Goal: Task Accomplishment & Management: Complete application form

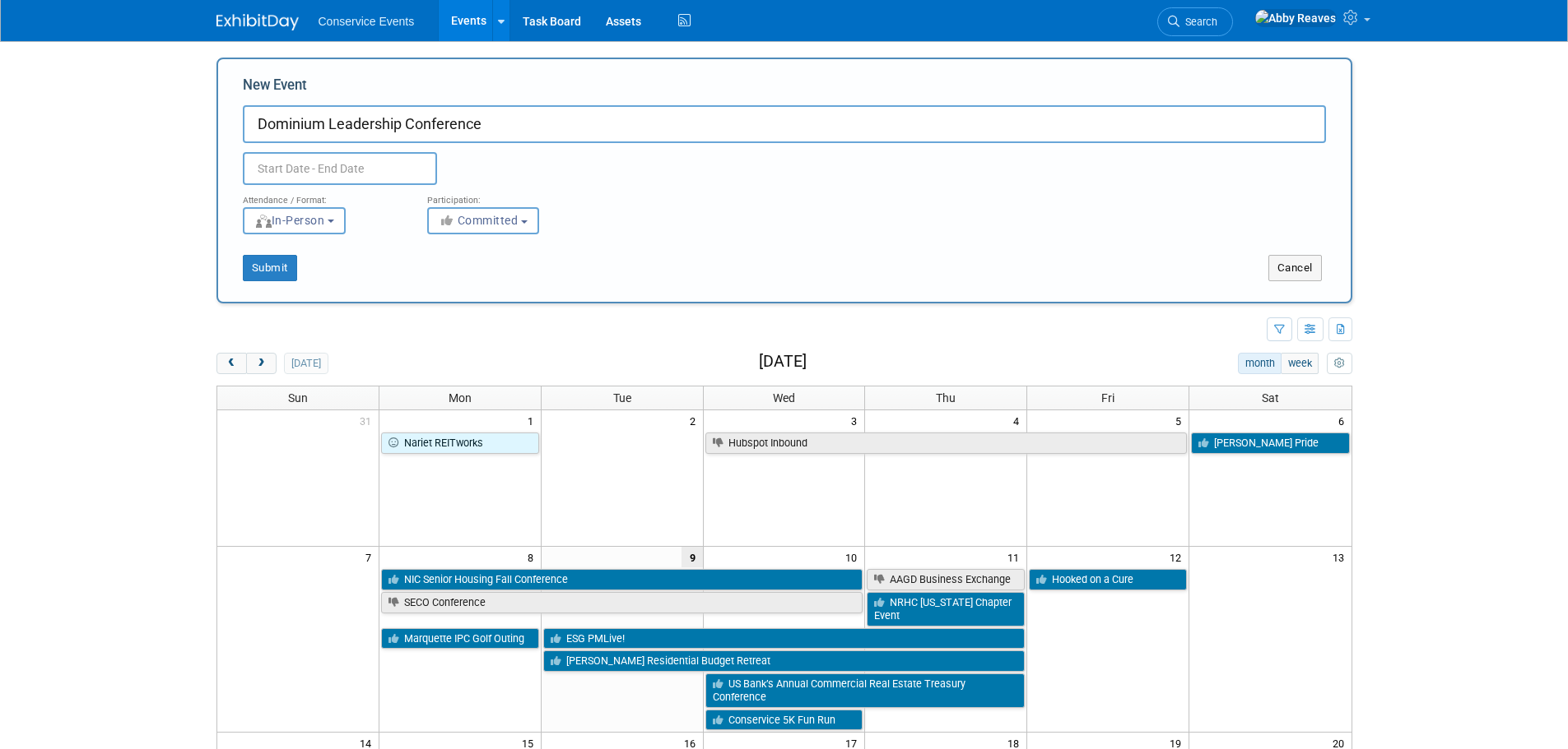
type input "Dominium Leadership Conference"
click at [367, 175] on input "text" at bounding box center [340, 169] width 194 height 33
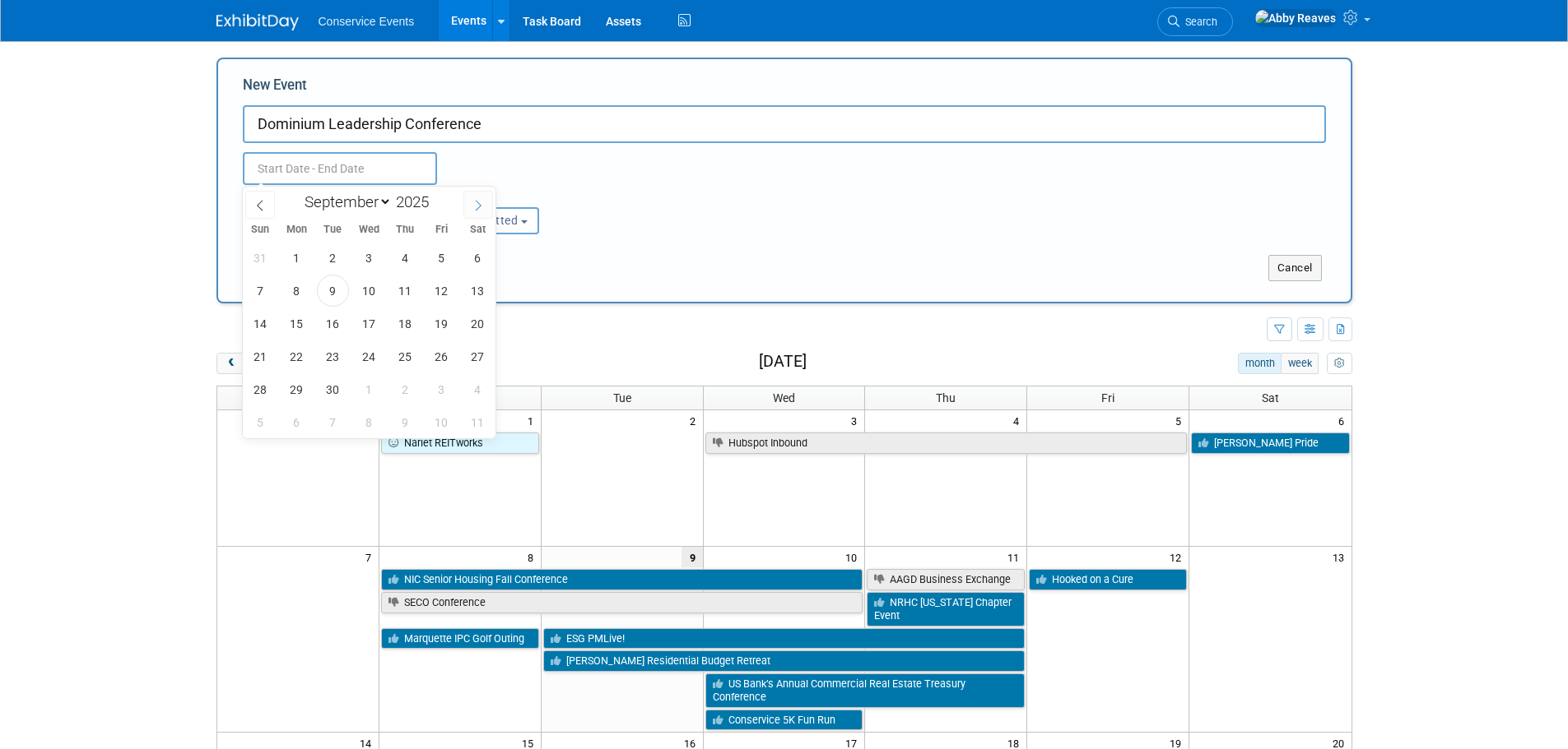
click at [470, 203] on span at bounding box center [477, 205] width 30 height 28
click at [469, 203] on span at bounding box center [477, 205] width 30 height 28
select select "11"
click at [469, 203] on span at bounding box center [477, 205] width 30 height 28
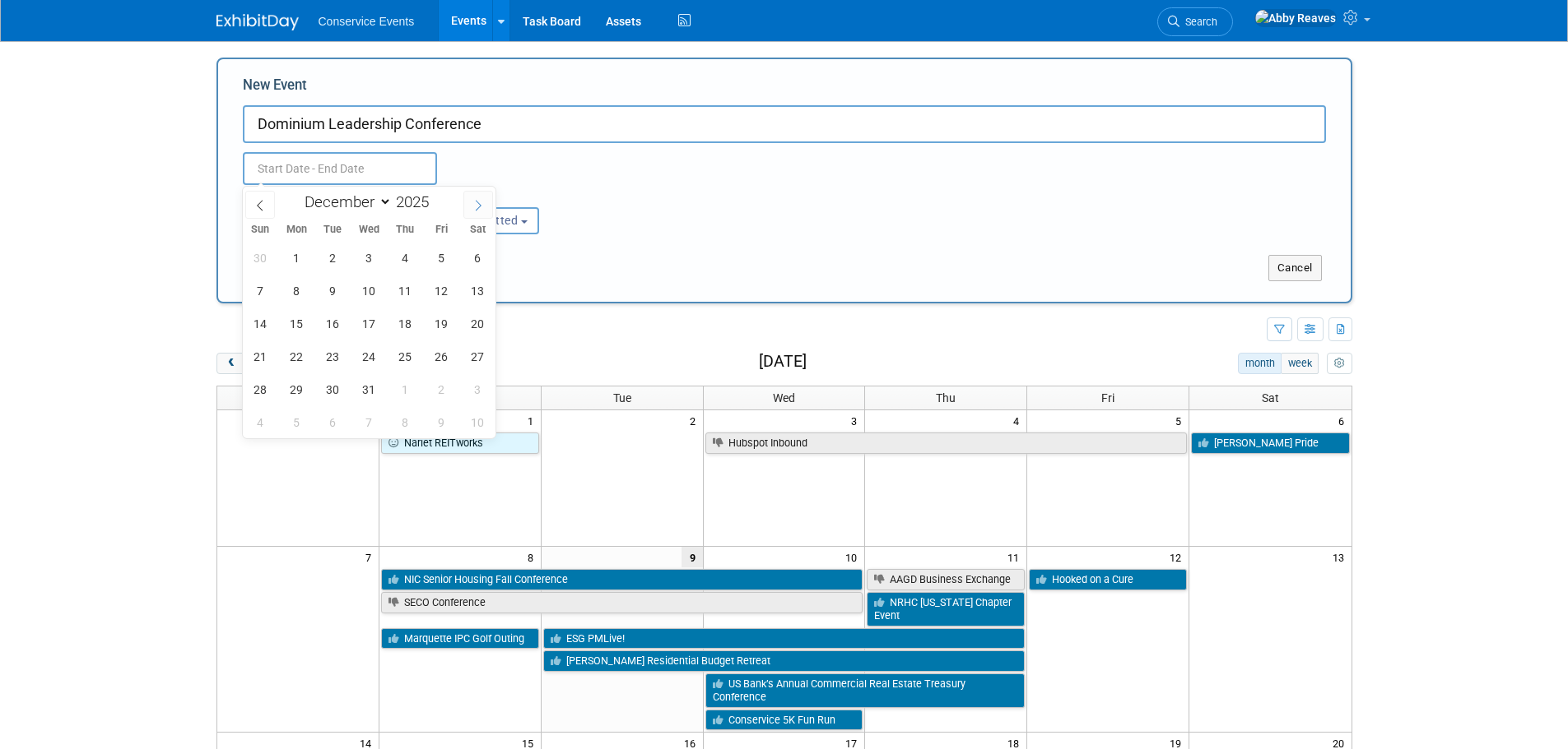
type input "2026"
click at [468, 203] on span at bounding box center [477, 205] width 30 height 28
select select "1"
click at [344, 329] on span "17" at bounding box center [333, 324] width 32 height 32
click at [367, 326] on span "18" at bounding box center [369, 324] width 32 height 32
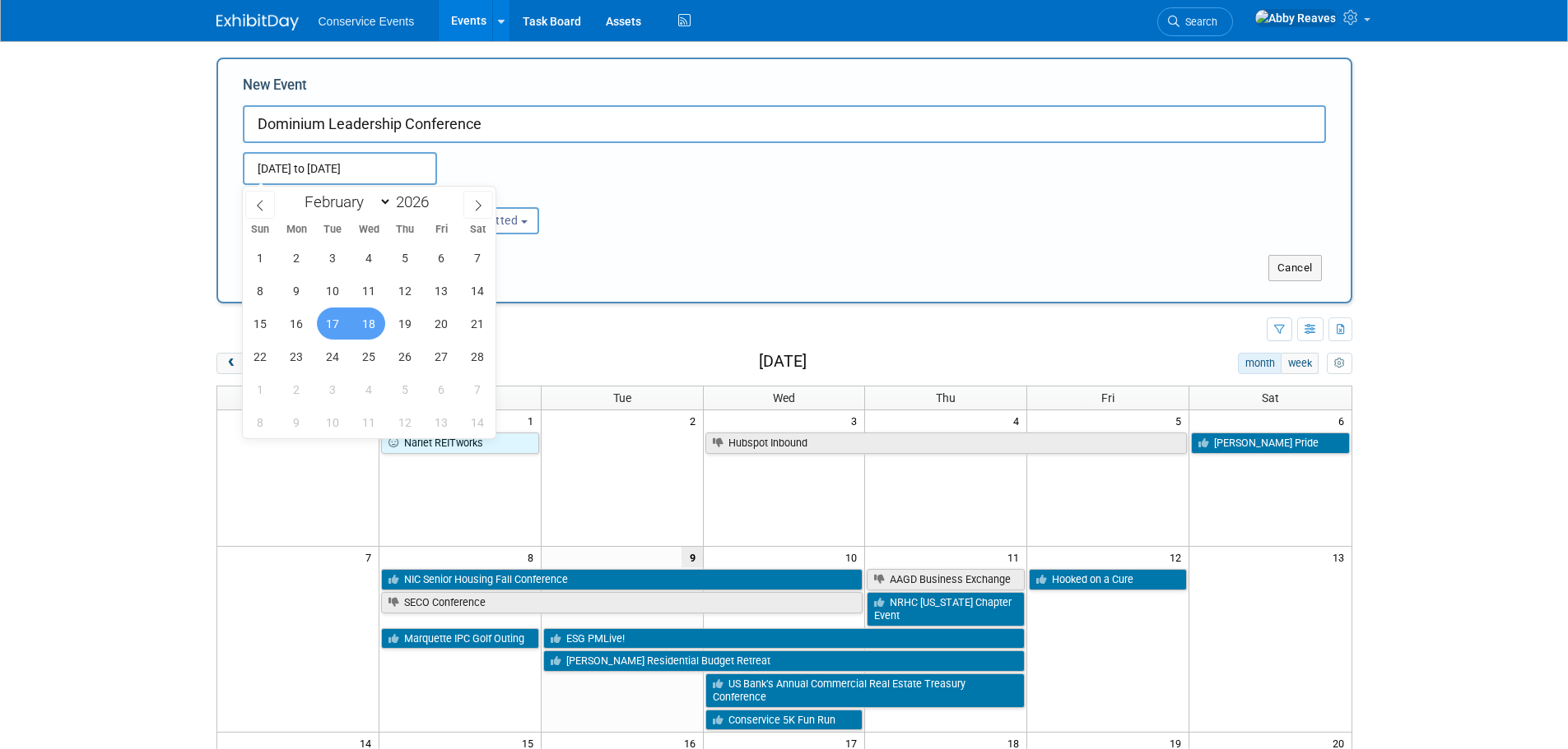
type input "[DATE] to [DATE]"
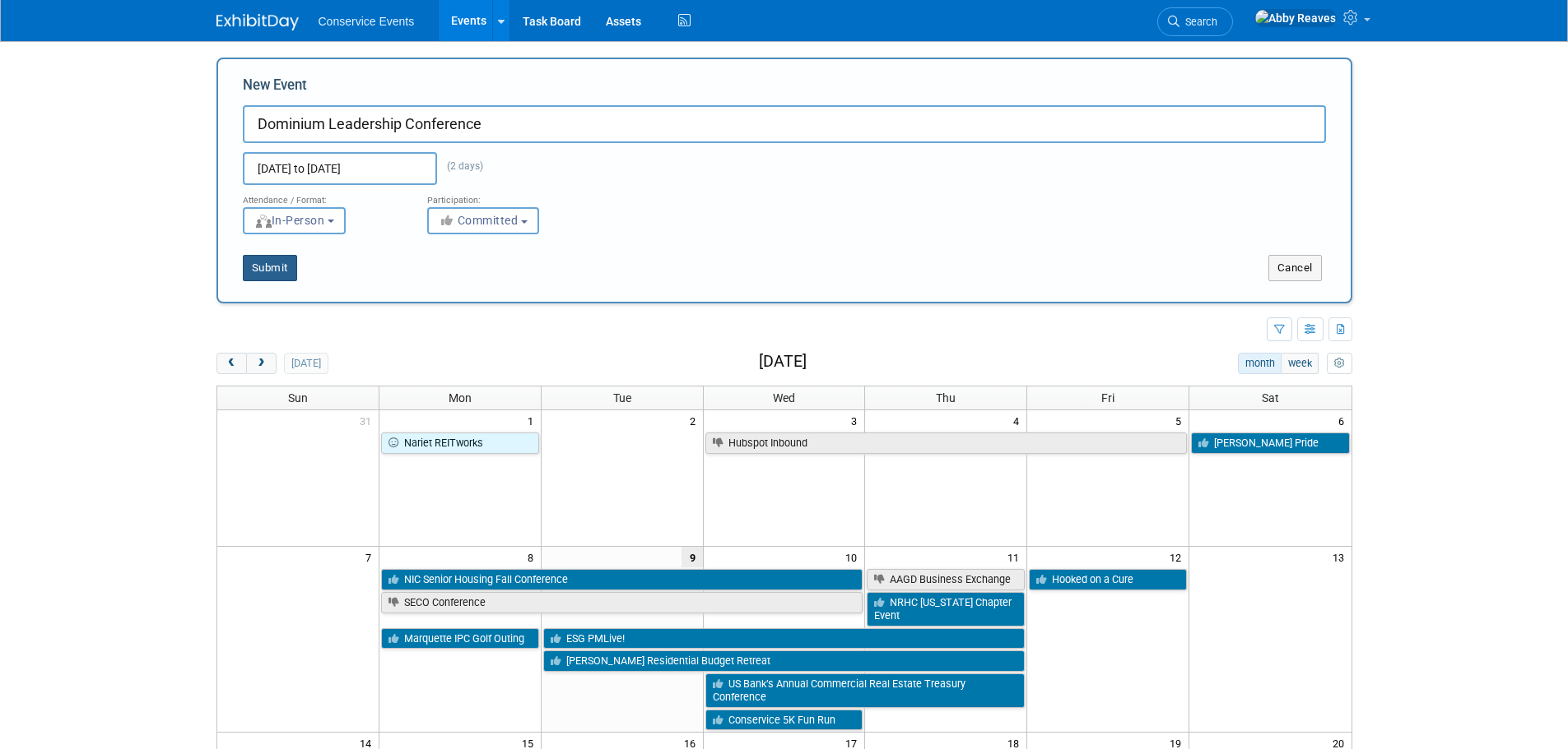
click at [278, 279] on button "Submit" at bounding box center [270, 268] width 55 height 26
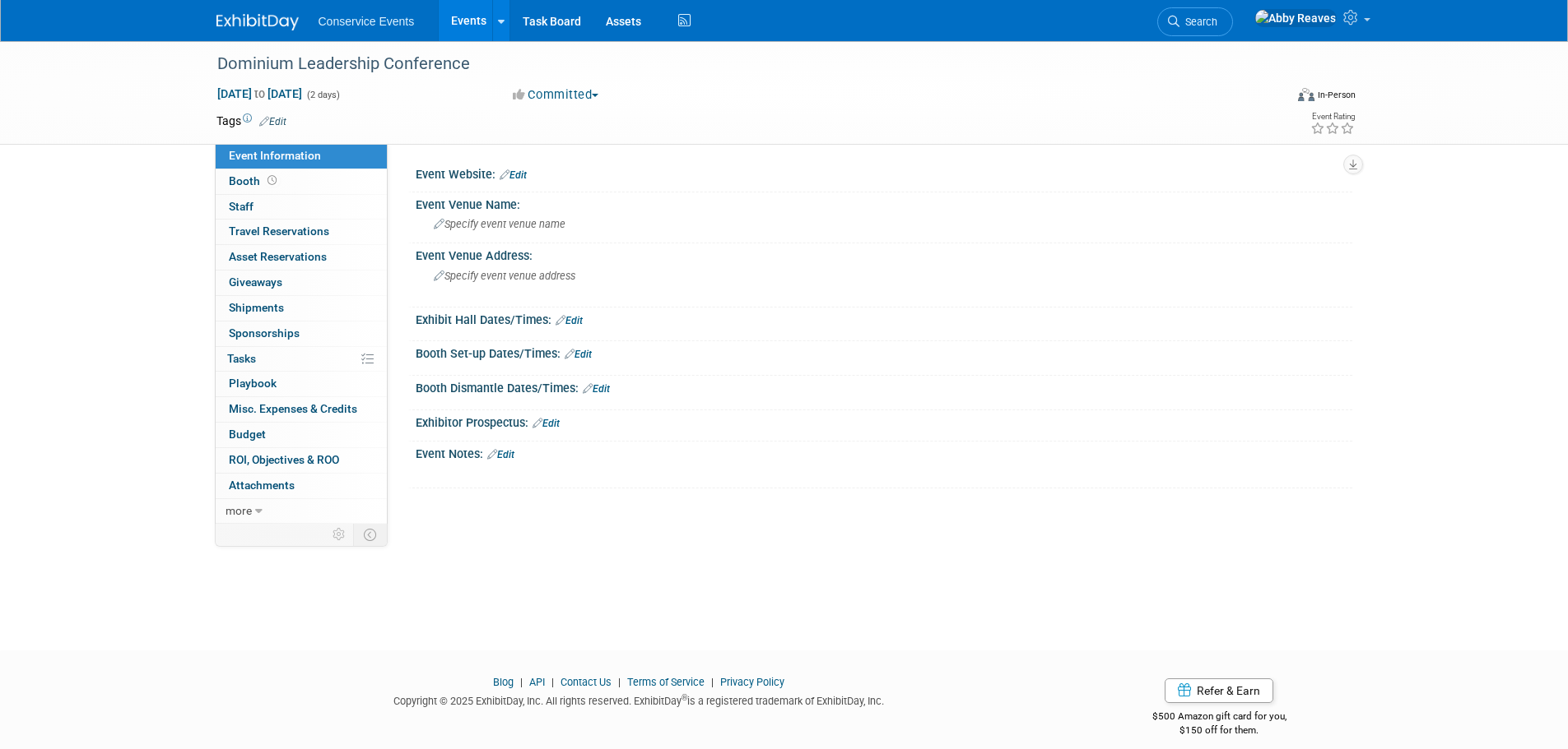
click at [280, 120] on link "Edit" at bounding box center [273, 122] width 27 height 12
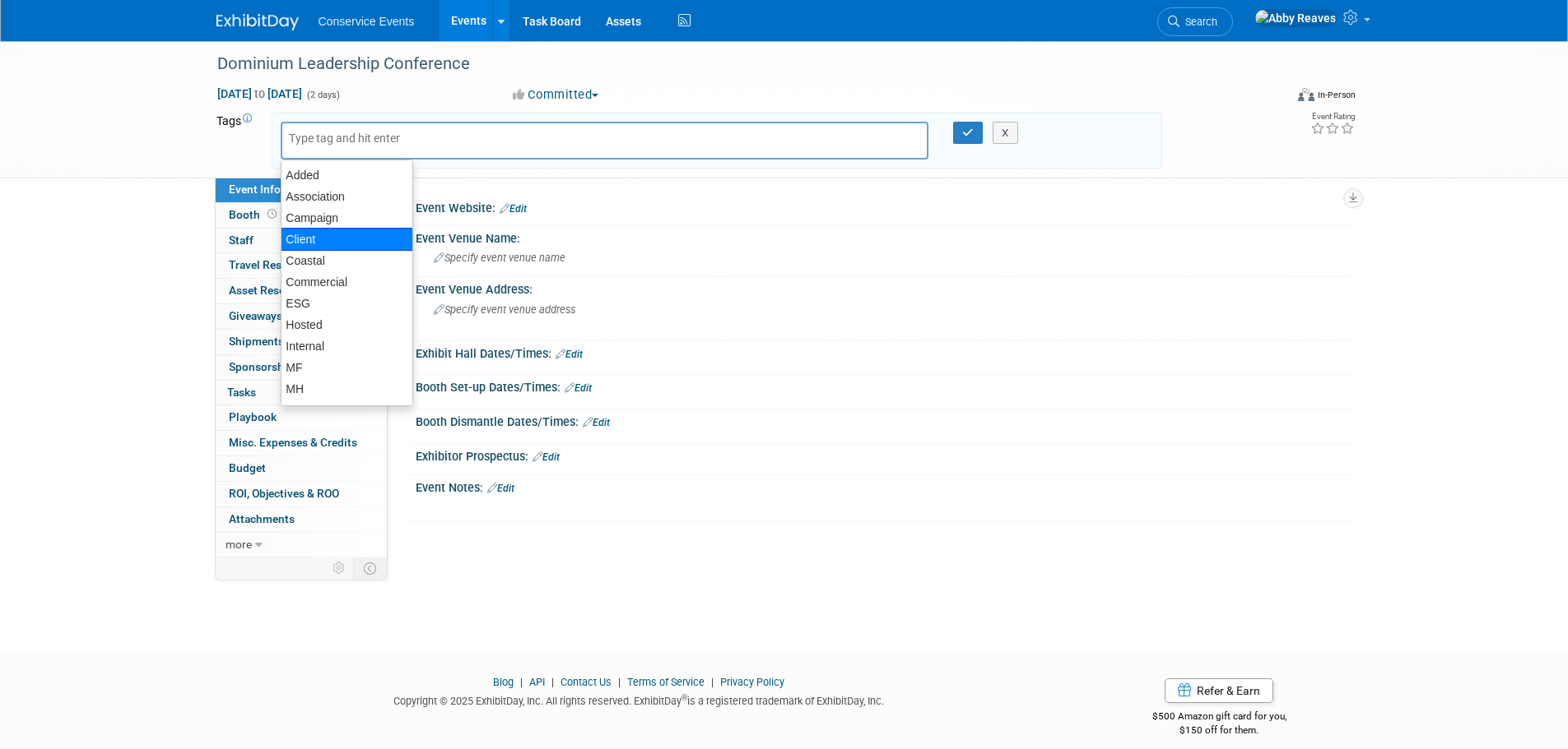
click at [330, 246] on div "Client" at bounding box center [346, 239] width 132 height 23
type input "Client"
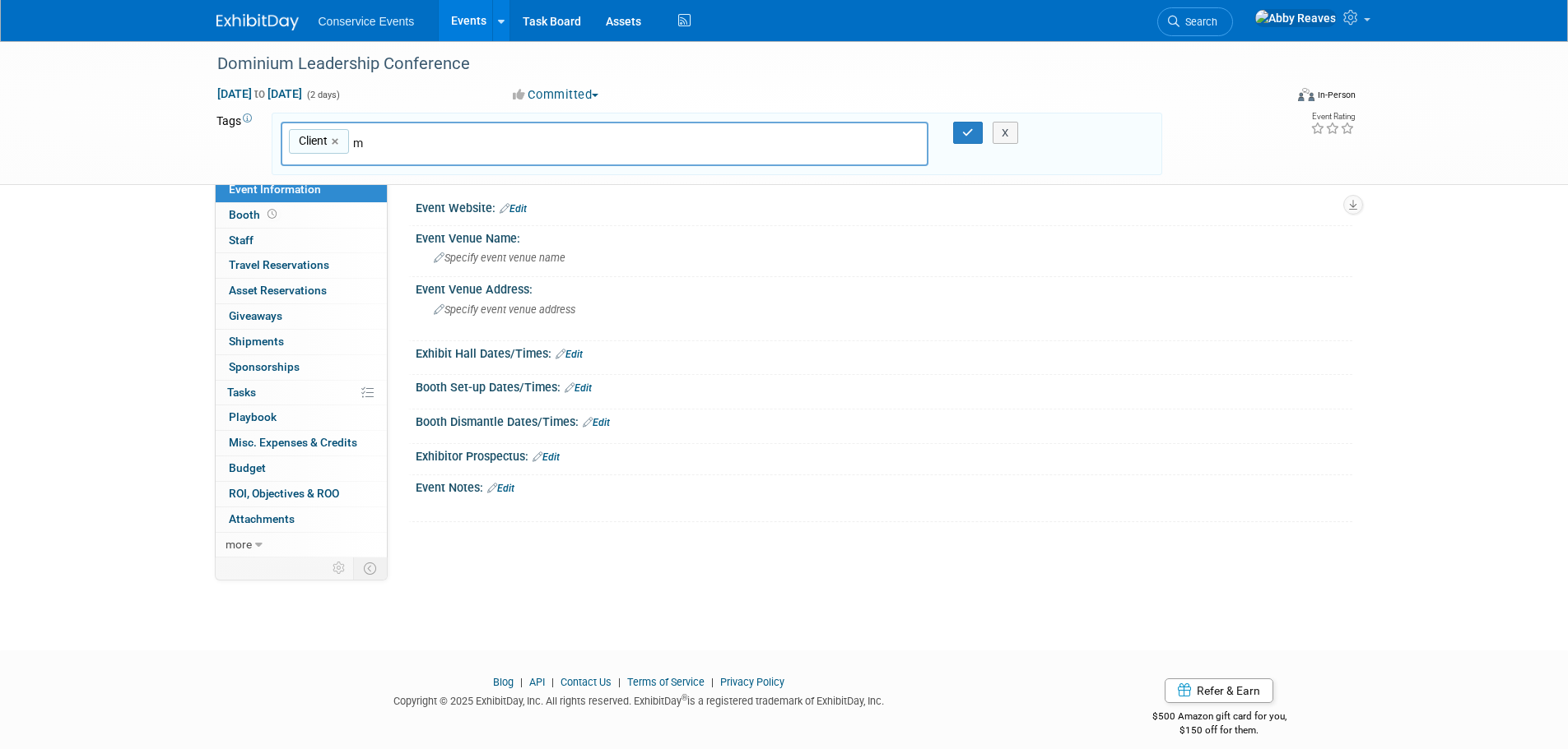
type input "mf"
click at [341, 187] on div "MF" at bounding box center [396, 181] width 230 height 23
type input "Client, MF"
click at [968, 130] on icon "button" at bounding box center [968, 133] width 12 height 11
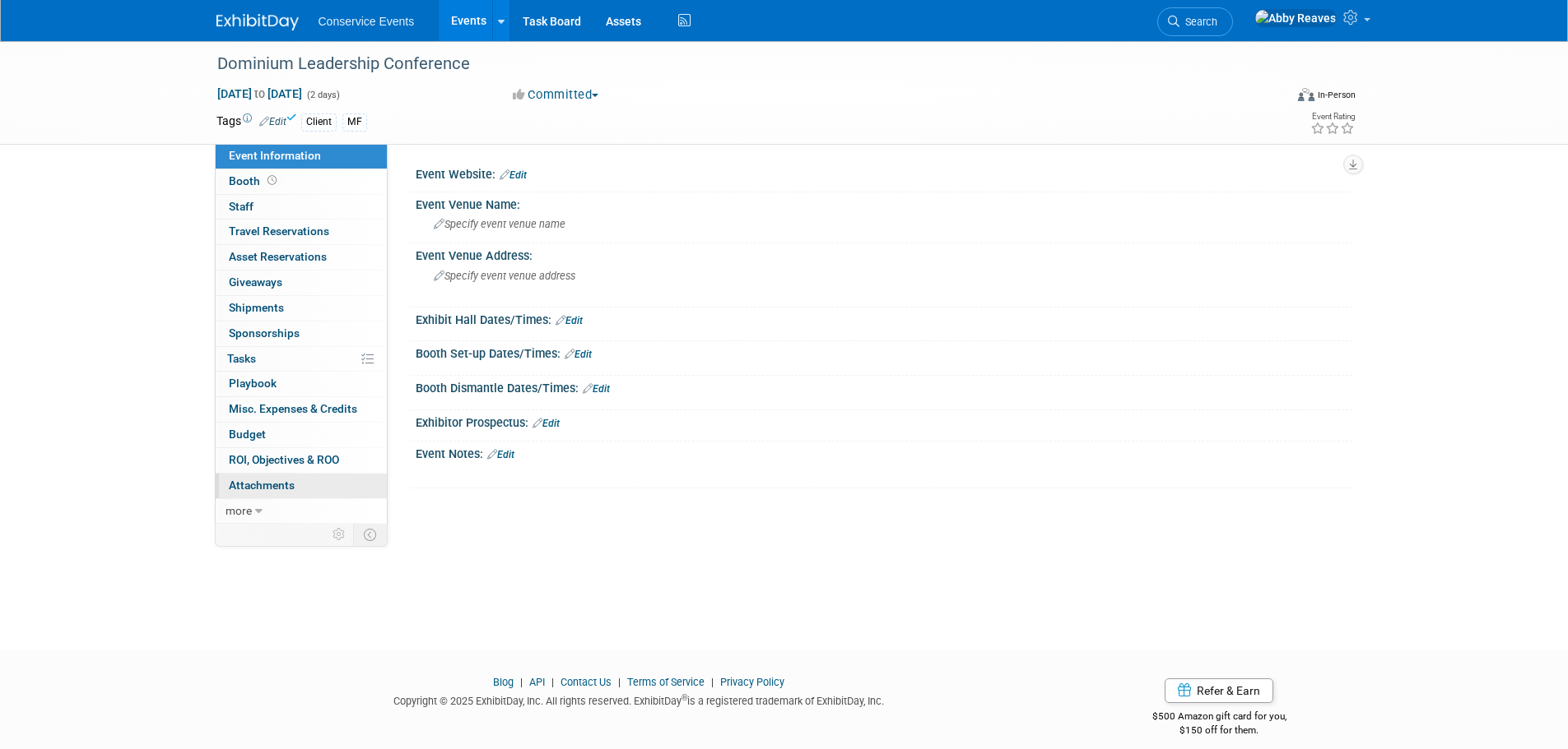
click at [321, 489] on link "0 Attachments 0" at bounding box center [301, 486] width 171 height 25
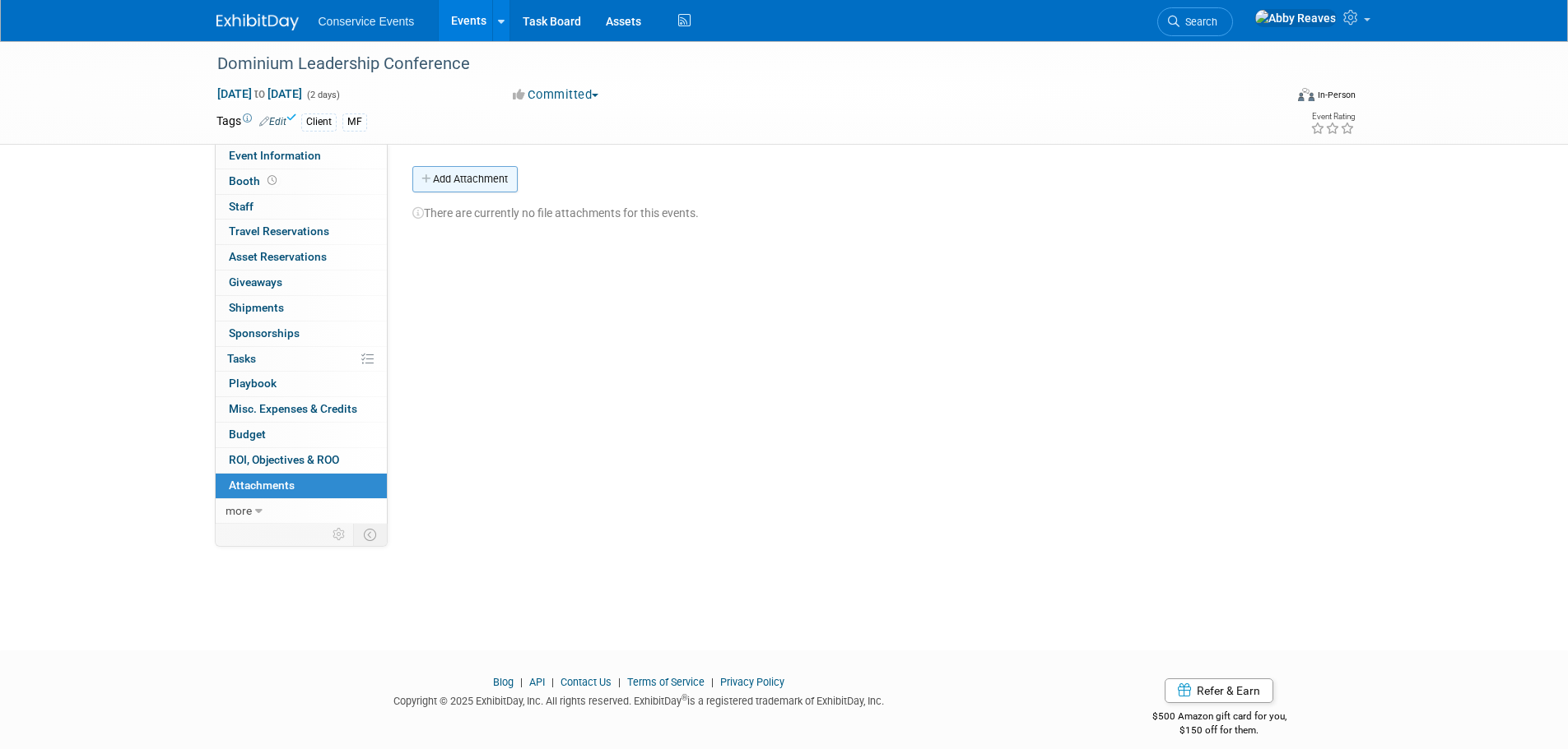
click at [446, 188] on button "Add Attachment" at bounding box center [466, 179] width 106 height 26
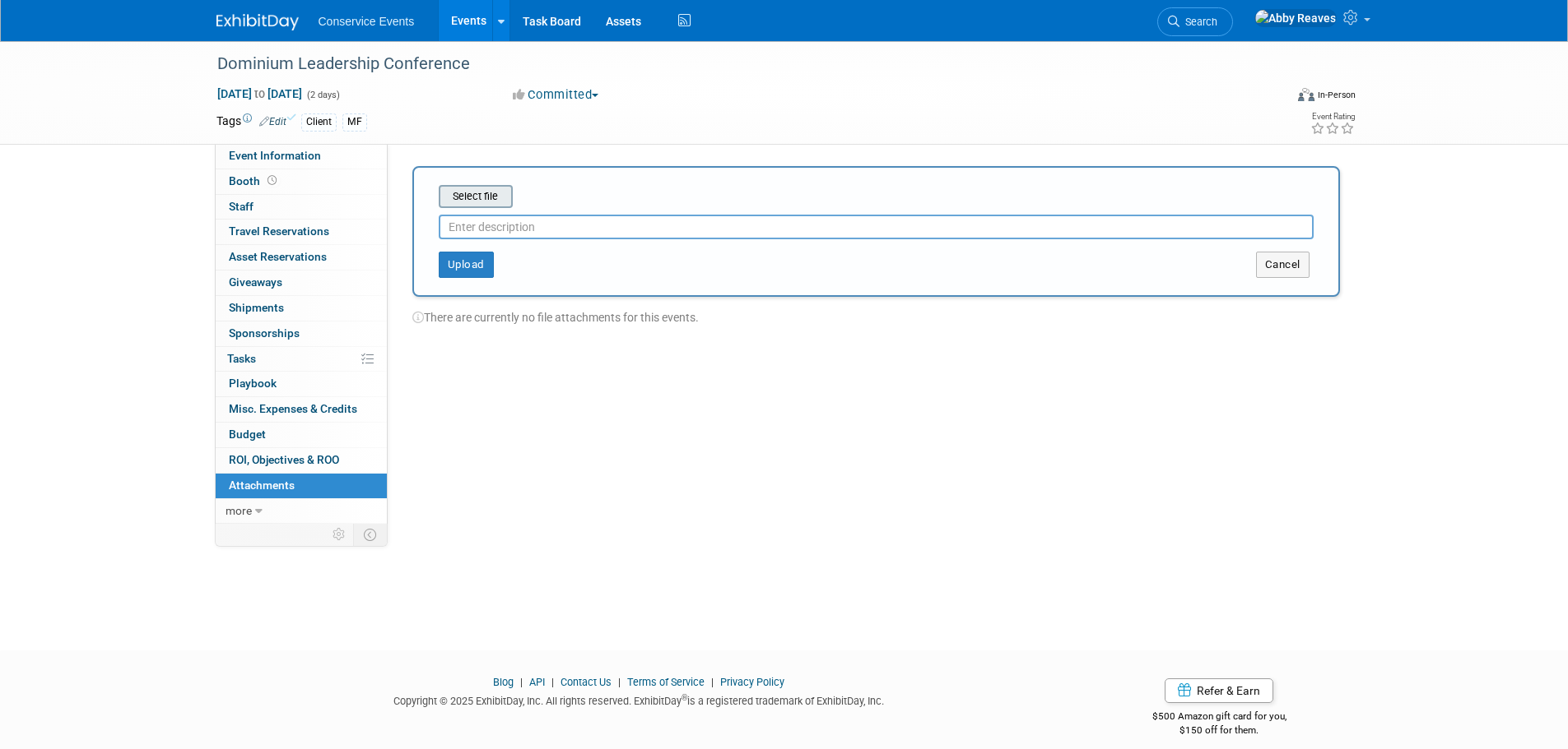
click at [482, 200] on input "file" at bounding box center [414, 196] width 196 height 20
click at [499, 198] on input "file" at bounding box center [414, 196] width 196 height 20
type input "packet"
click at [459, 262] on button "Upload" at bounding box center [466, 258] width 55 height 26
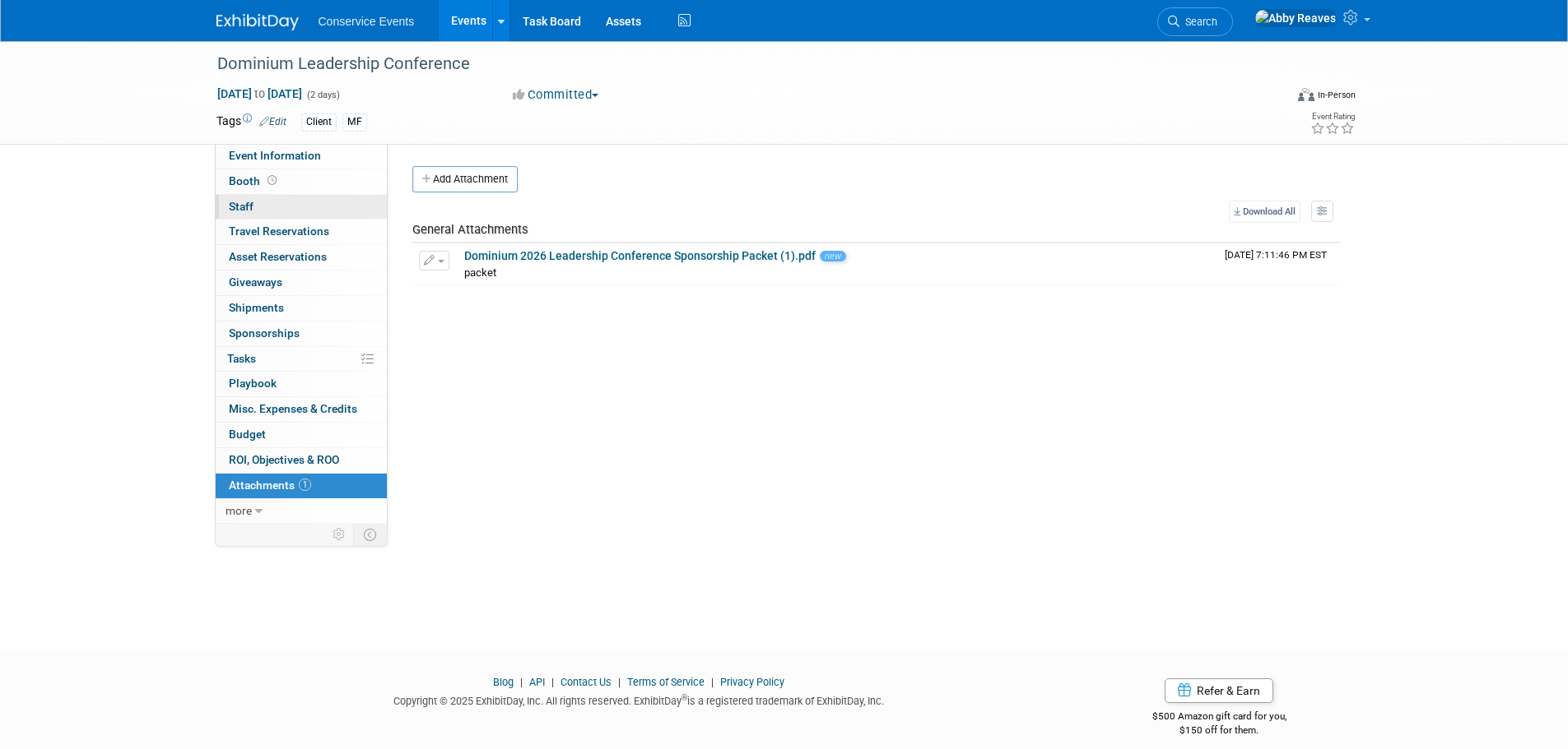
click at [359, 208] on link "0 Staff 0" at bounding box center [301, 207] width 171 height 25
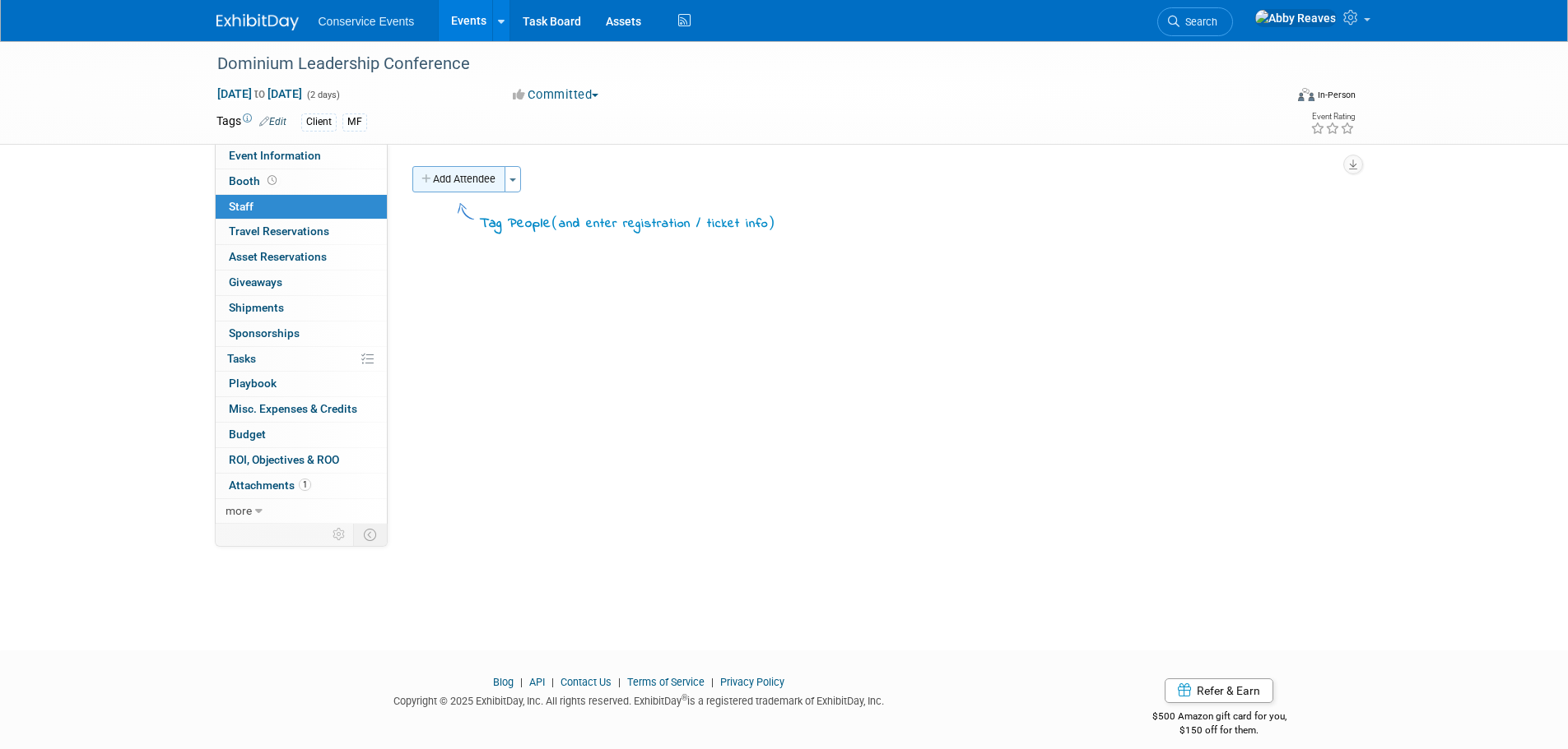
click at [477, 174] on button "Add Attendee" at bounding box center [459, 179] width 93 height 26
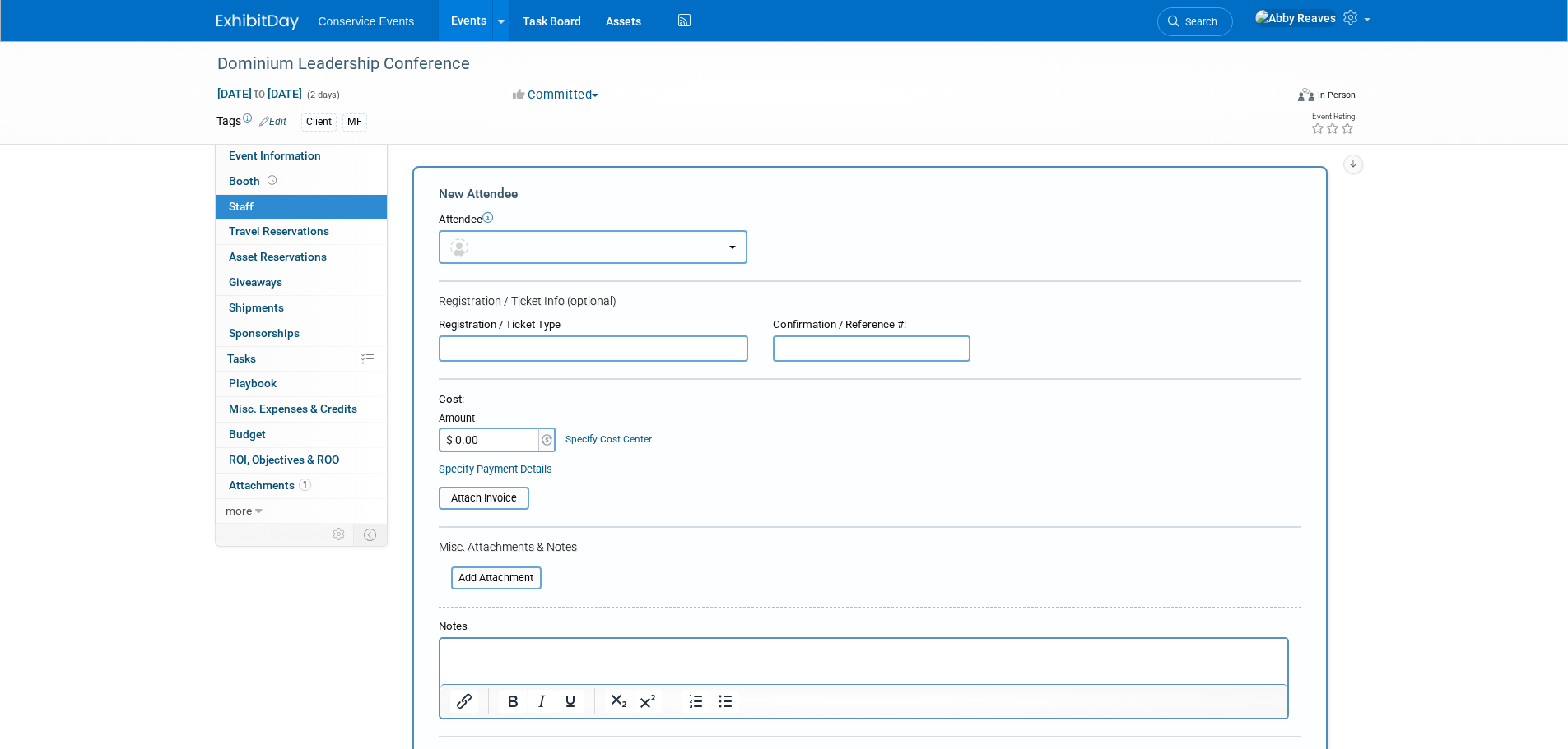
click at [493, 249] on button "button" at bounding box center [593, 247] width 309 height 34
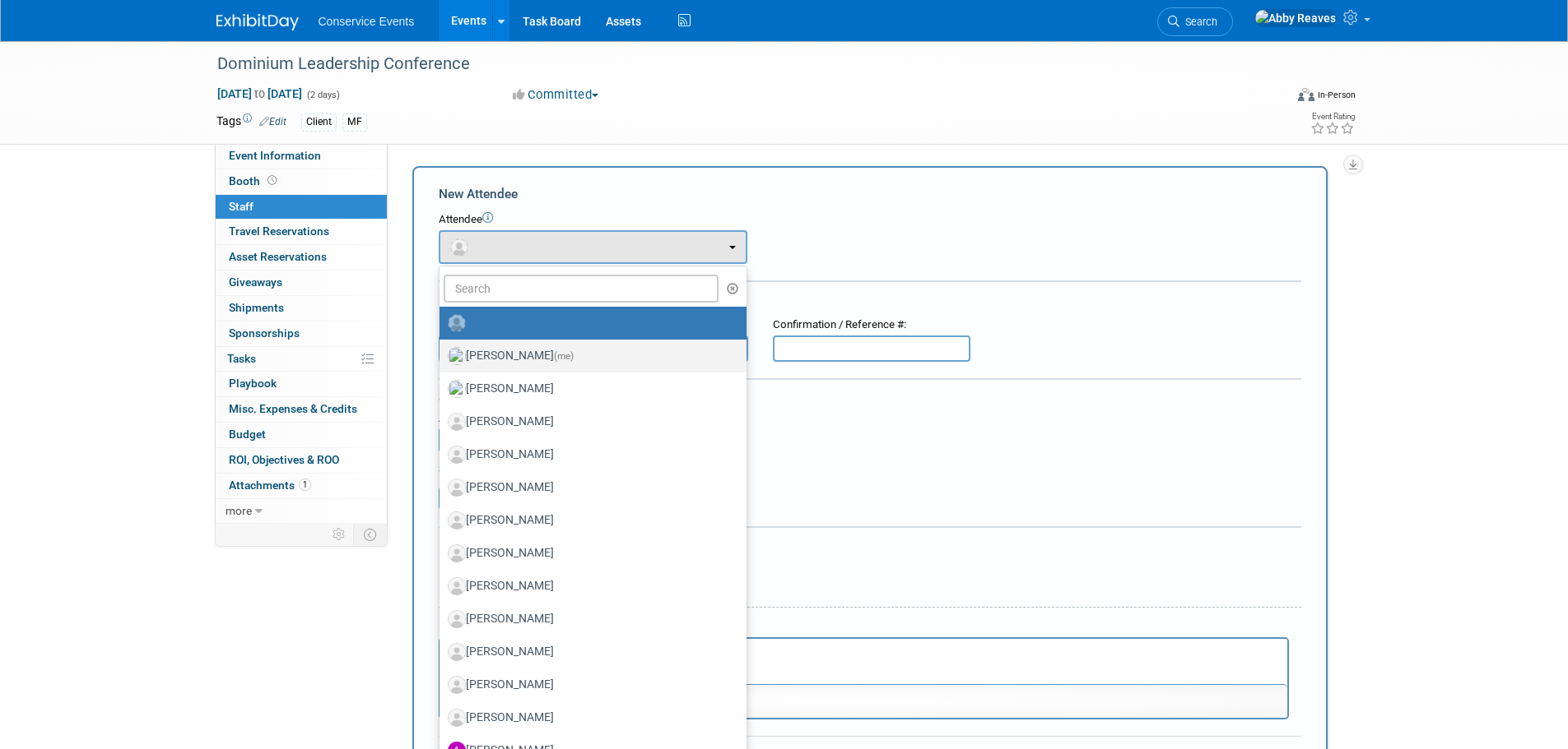
drag, startPoint x: 529, startPoint y: 352, endPoint x: 554, endPoint y: 353, distance: 25.0
click at [529, 352] on label "Abby Reaves (me)" at bounding box center [588, 356] width 282 height 26
click at [442, 352] on input "Abby Reaves (me)" at bounding box center [437, 354] width 11 height 11
select select "888e4ed3-42fd-4820-a89e-ed4ce941d196"
select select "6"
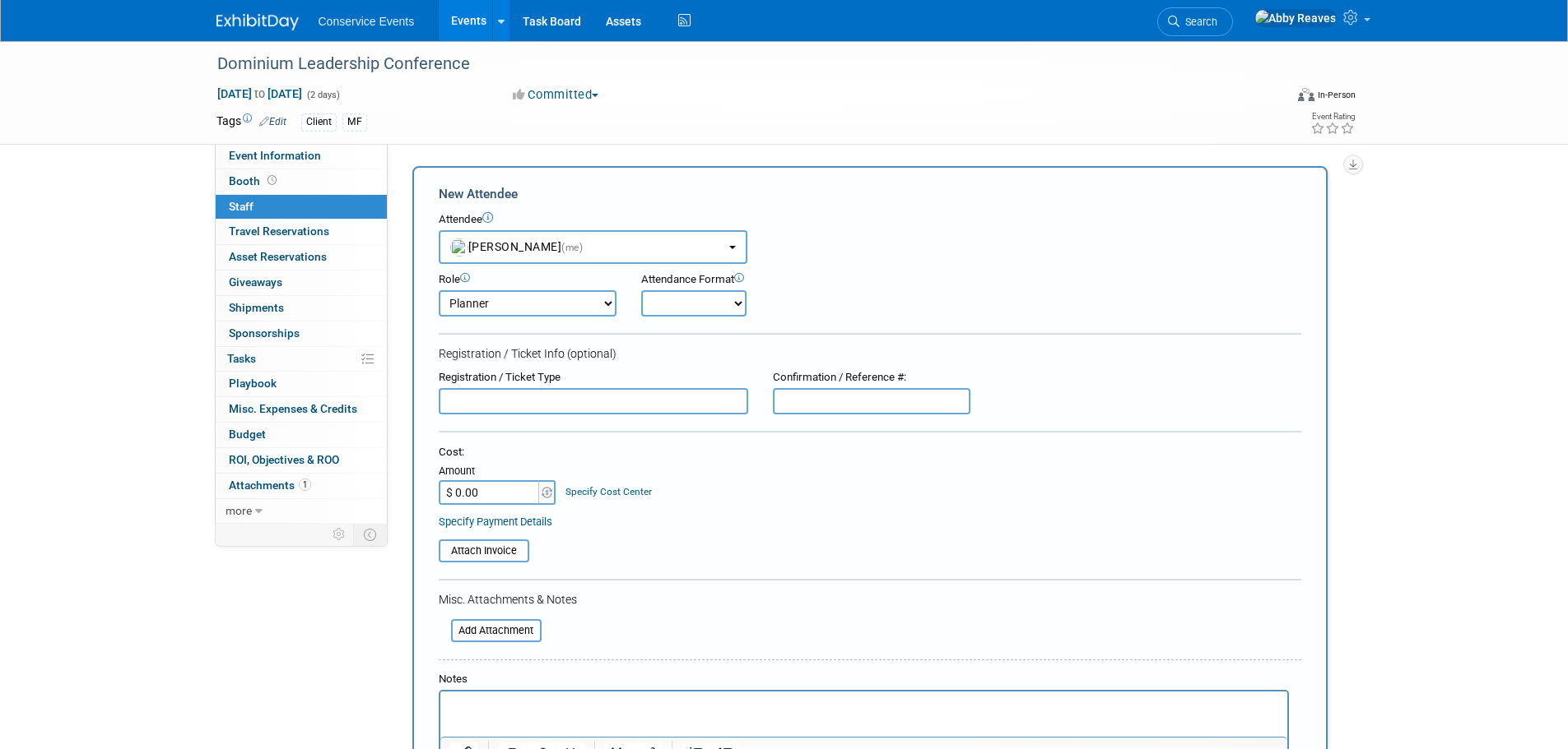
click at [706, 305] on select "Onsite Remote" at bounding box center [694, 303] width 106 height 26
select select "2"
click at [641, 291] on select "Onsite Remote" at bounding box center [694, 303] width 106 height 26
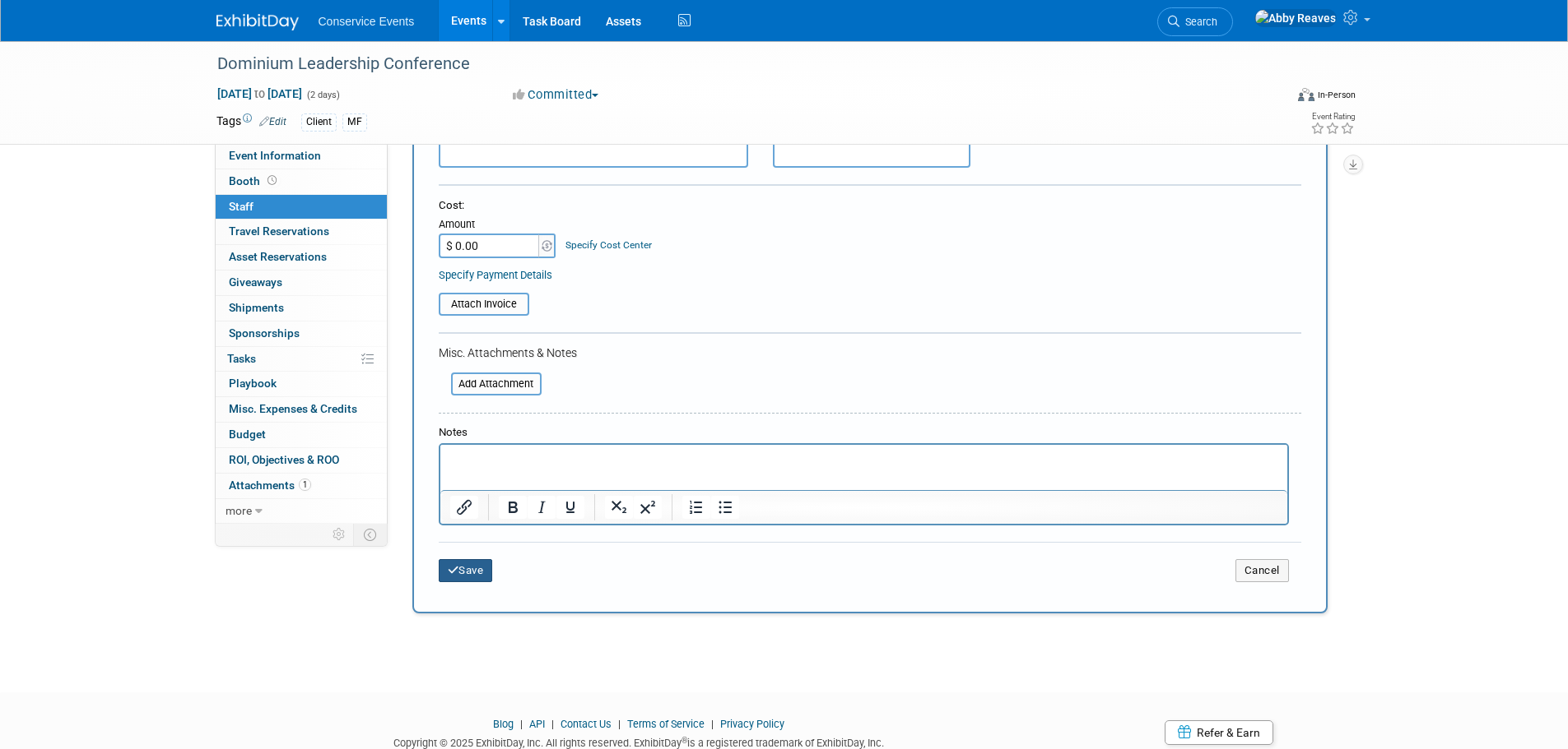
click at [486, 579] on button "Save" at bounding box center [466, 570] width 55 height 23
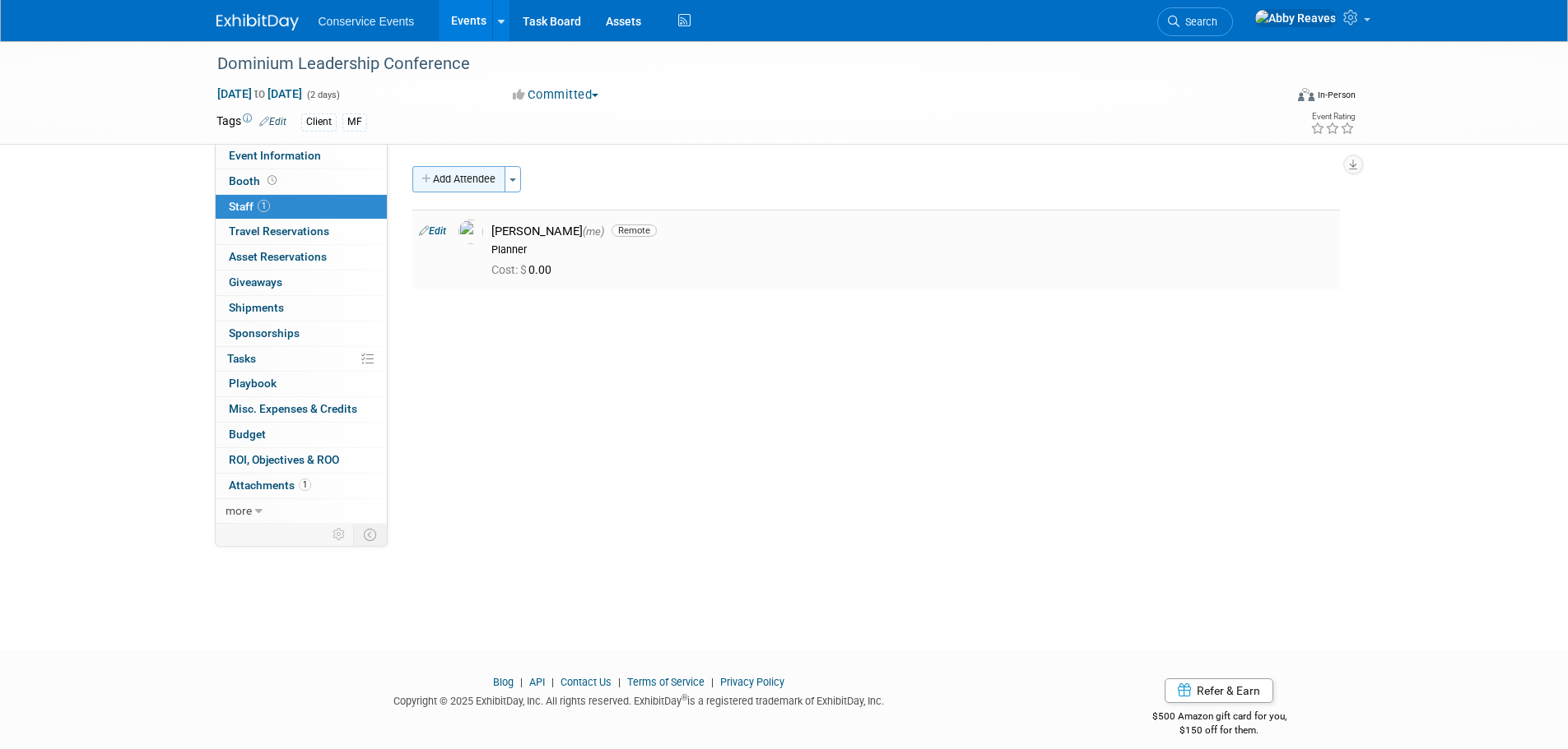
click at [466, 172] on button "Add Attendee" at bounding box center [459, 179] width 93 height 26
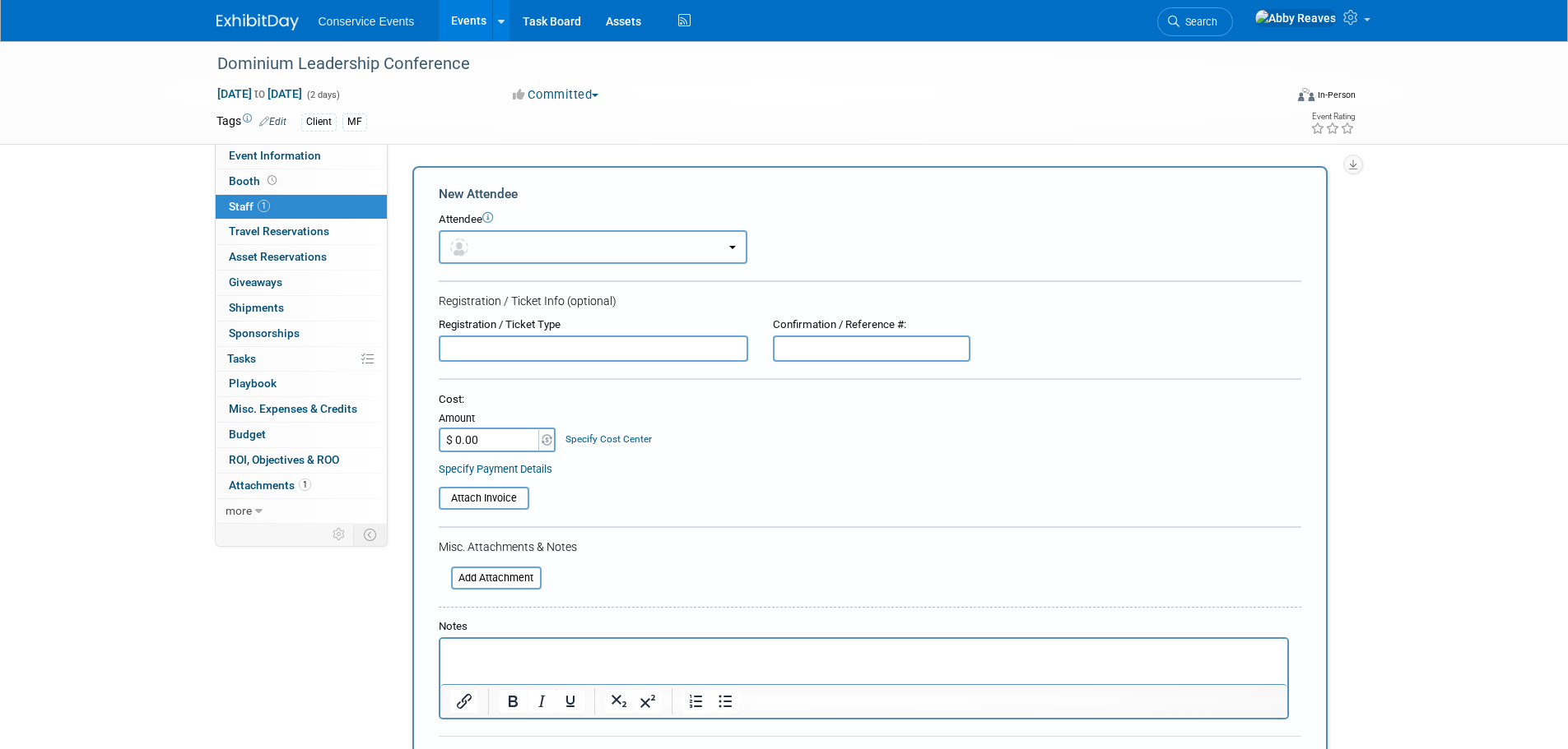
click at [570, 238] on button "button" at bounding box center [593, 247] width 309 height 34
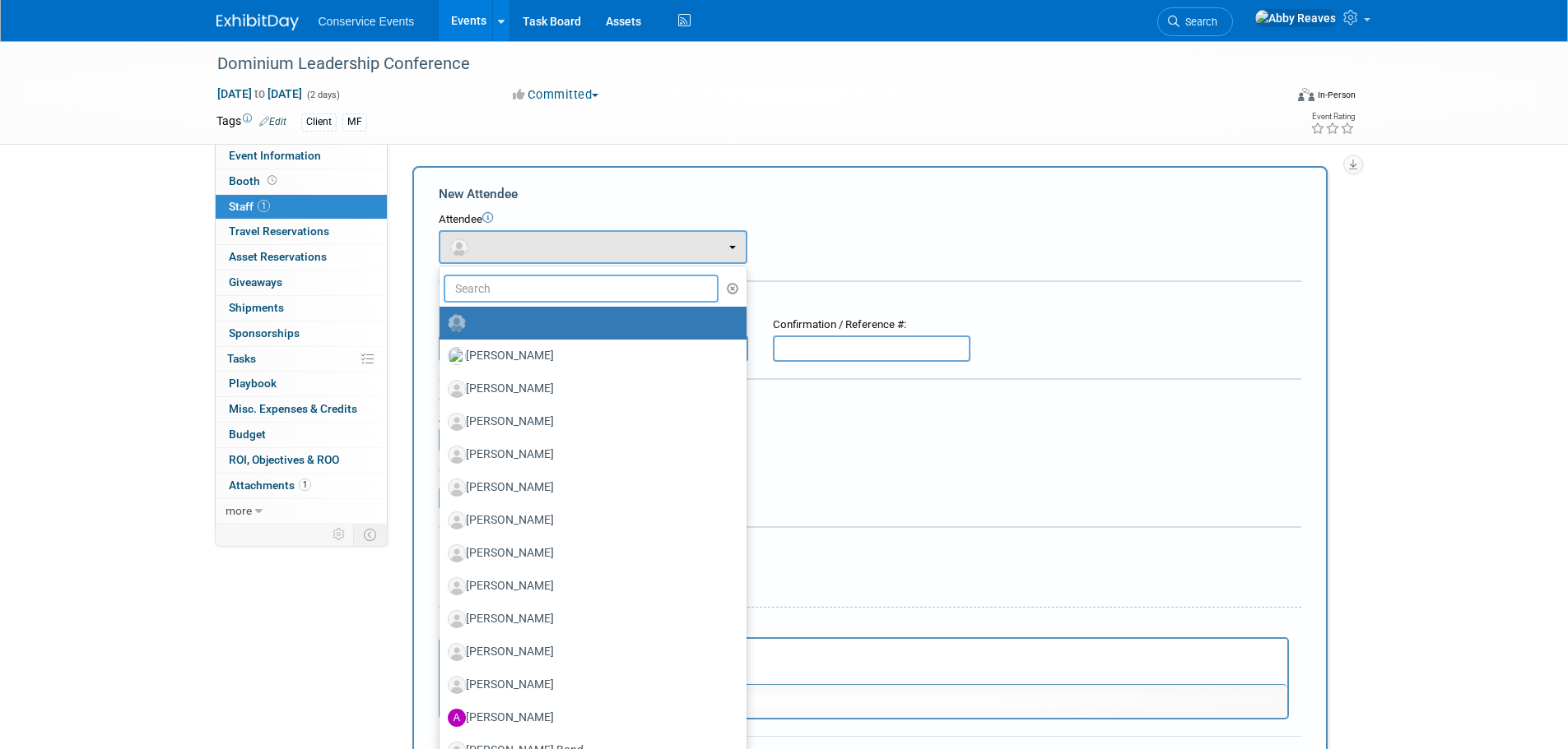
click at [593, 280] on input "text" at bounding box center [581, 288] width 275 height 28
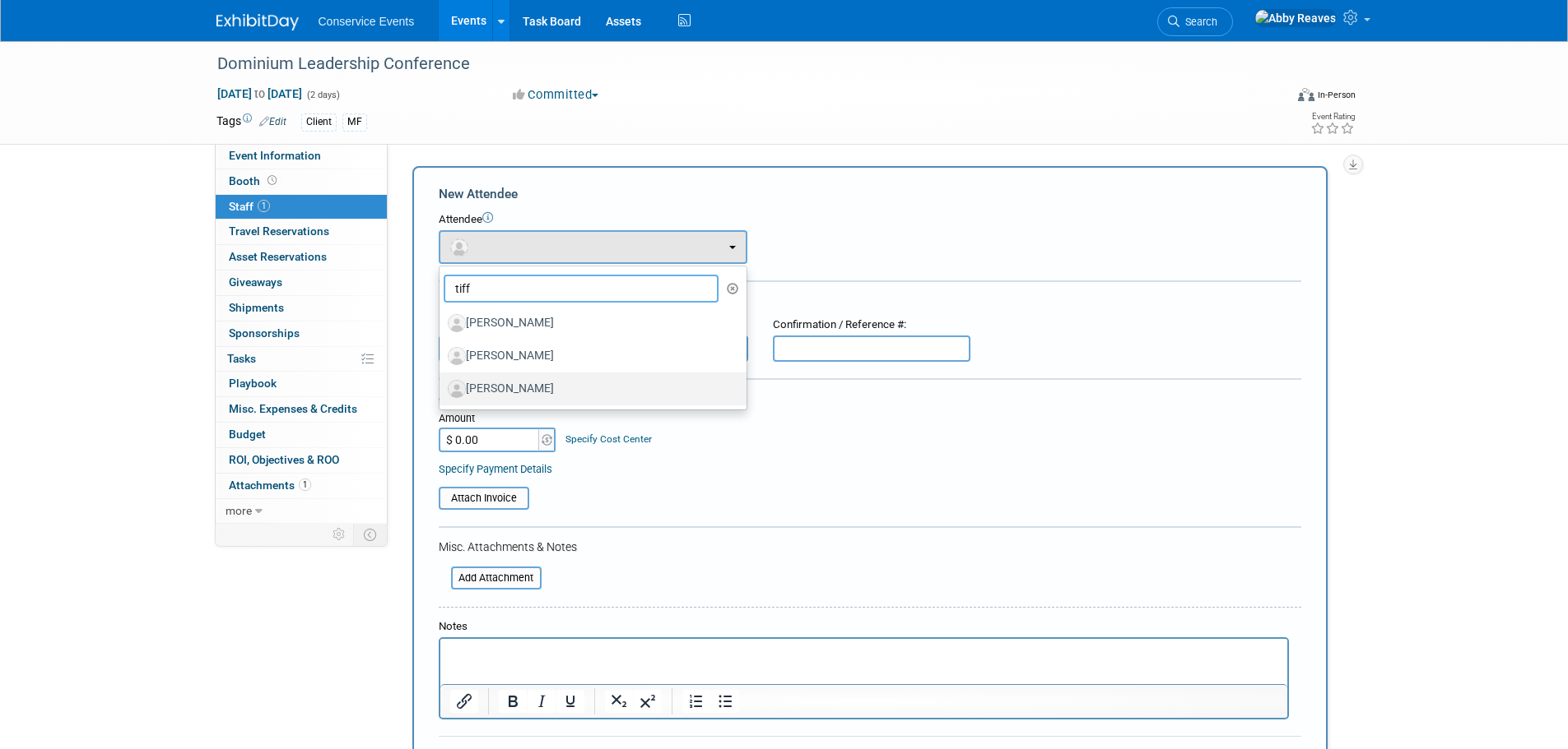
type input "tiff"
click at [605, 383] on label "Tiffany Jorgensen" at bounding box center [588, 389] width 282 height 26
click at [442, 383] on input "Tiffany Jorgensen" at bounding box center [437, 387] width 11 height 11
select select "b93b4c87-7cbc-4936-9ada-175e856c3fb1"
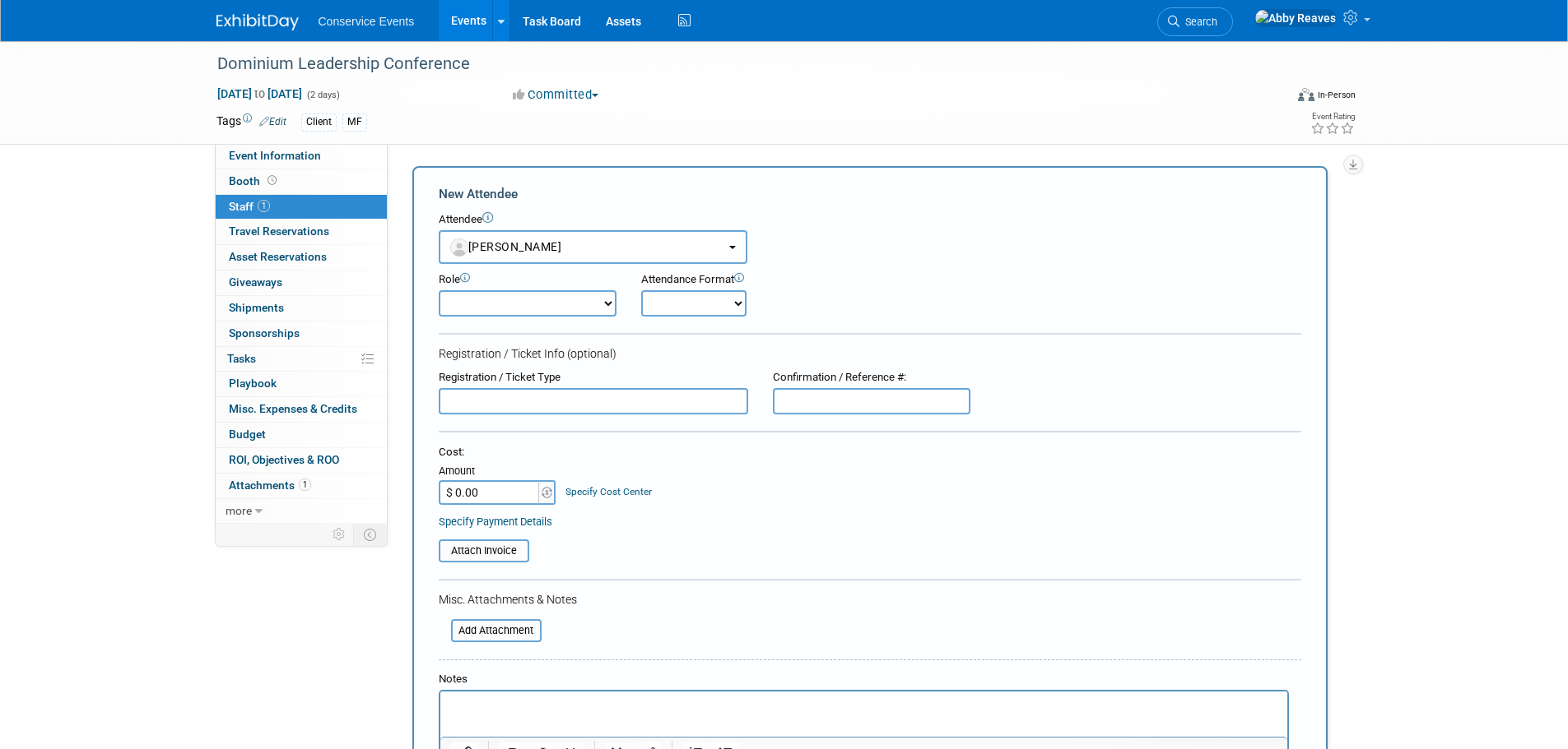
click at [529, 320] on form "New Attendee Attendee <img src="https://www.exhibitday.com/Images/Unassigned-Us…" at bounding box center [871, 513] width 863 height 656
click at [530, 312] on select "Demonstrator Host Planner Presenter Sales Representative Set-up/Dismantle Crew …" at bounding box center [528, 303] width 178 height 26
select select "100"
click at [439, 291] on select "Demonstrator Host Planner Presenter Sales Representative Set-up/Dismantle Crew …" at bounding box center [528, 303] width 178 height 26
drag, startPoint x: 653, startPoint y: 308, endPoint x: 657, endPoint y: 316, distance: 8.9
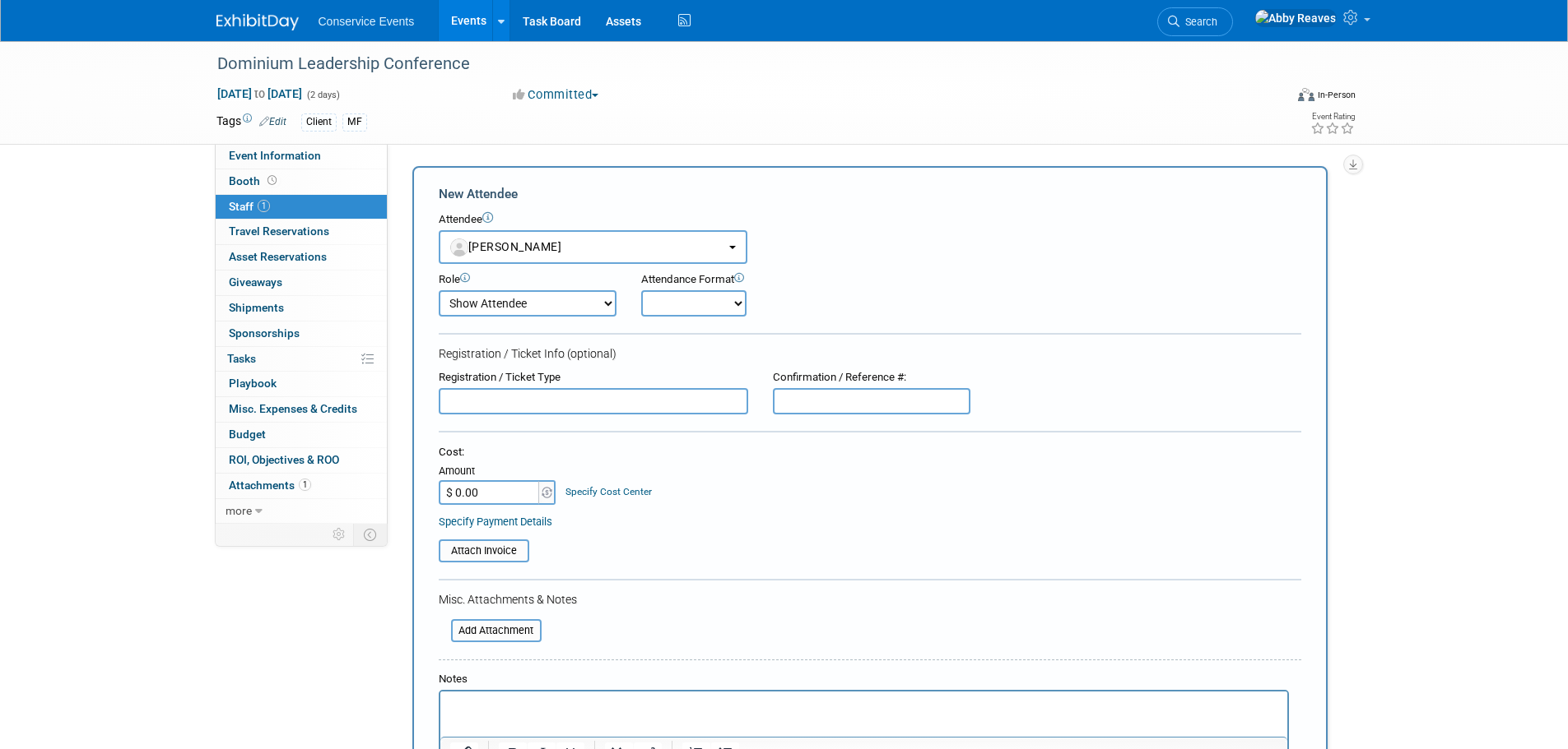
click at [653, 308] on select "Onsite Remote" at bounding box center [694, 303] width 106 height 26
select select "1"
click at [641, 291] on select "Onsite Remote" at bounding box center [694, 303] width 106 height 26
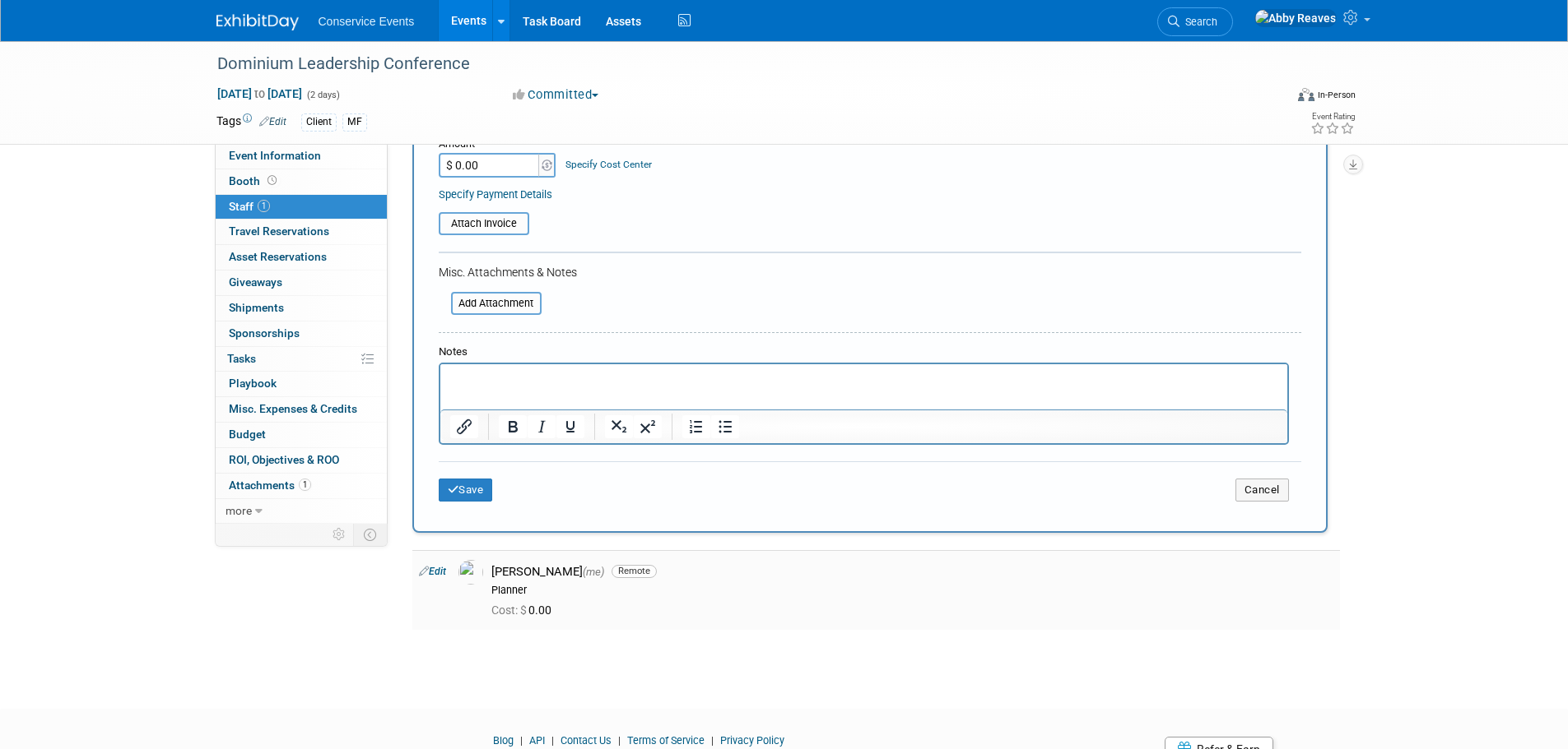
scroll to position [329, 0]
click at [466, 474] on div "Save Cancel" at bounding box center [871, 487] width 863 height 53
click at [462, 482] on button "Save" at bounding box center [466, 488] width 55 height 23
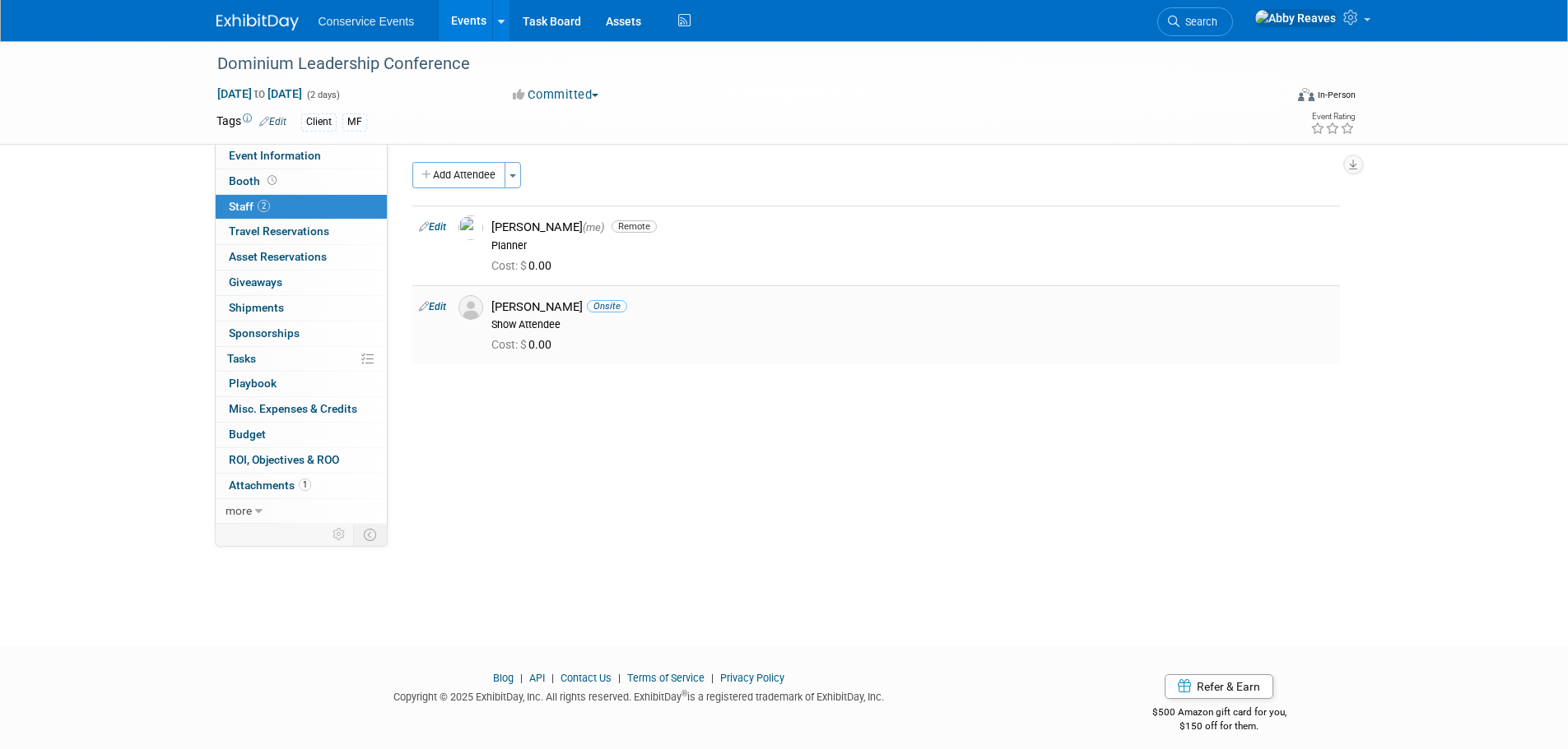
scroll to position [0, 0]
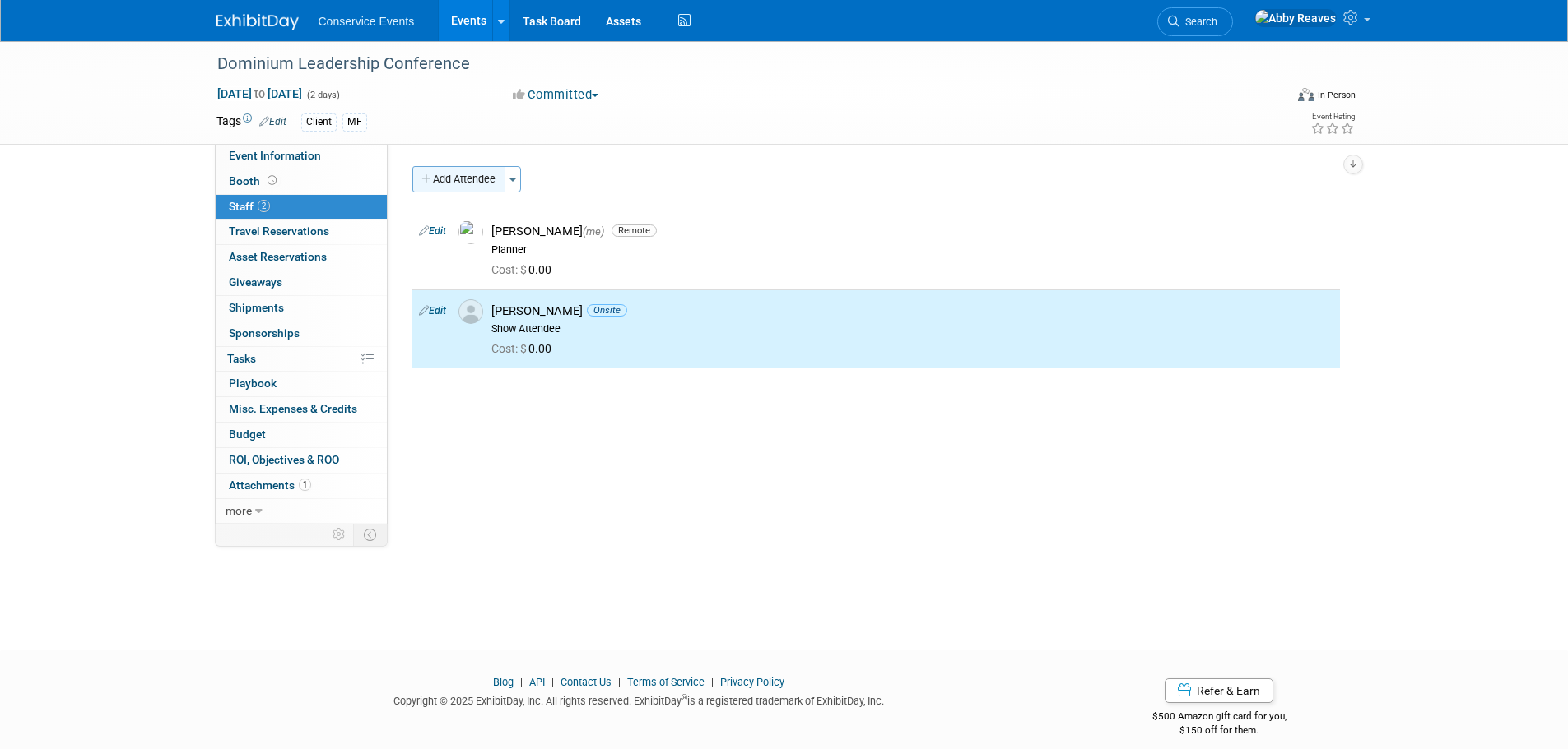
click at [463, 166] on button "Add Attendee" at bounding box center [459, 179] width 93 height 26
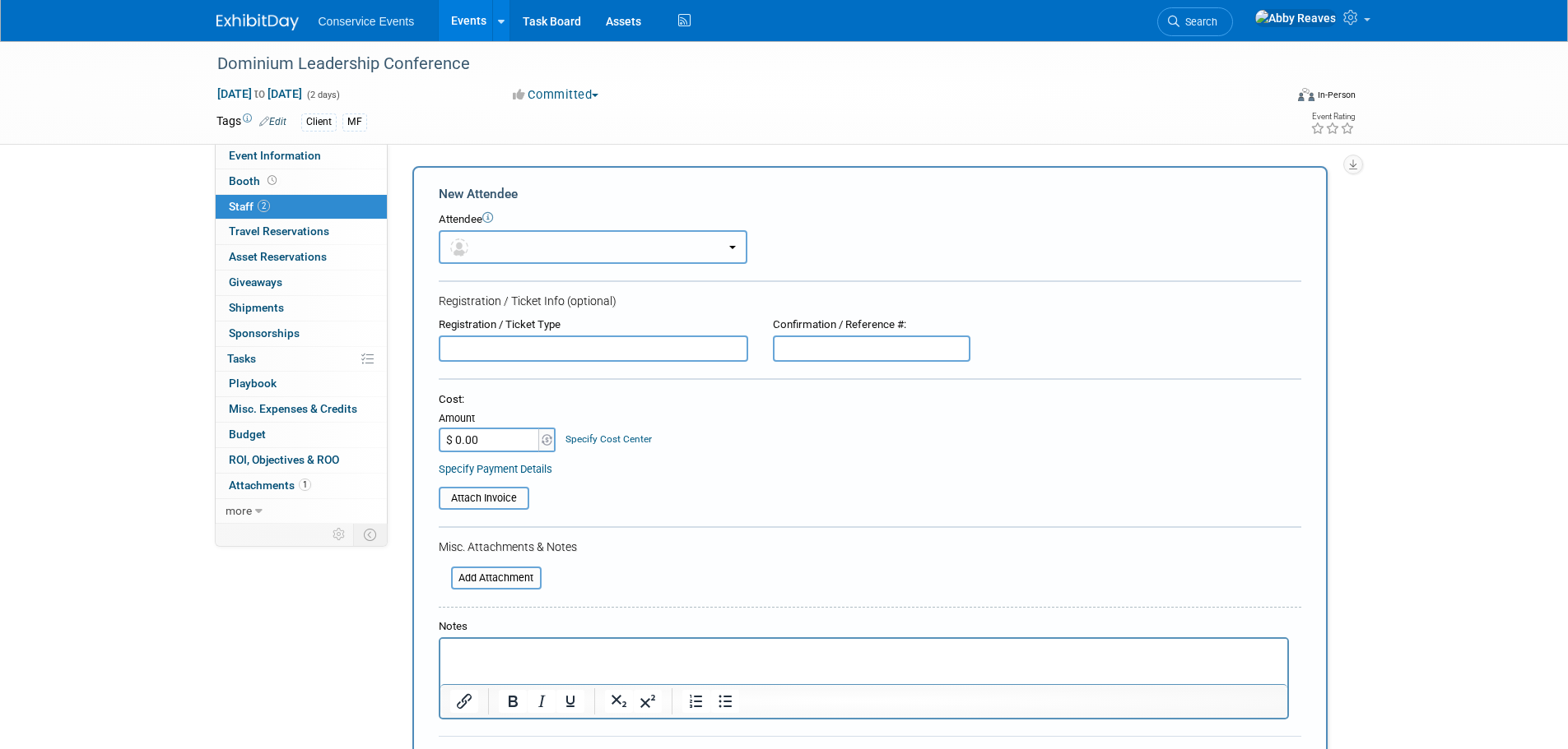
click at [502, 231] on button "button" at bounding box center [593, 247] width 309 height 34
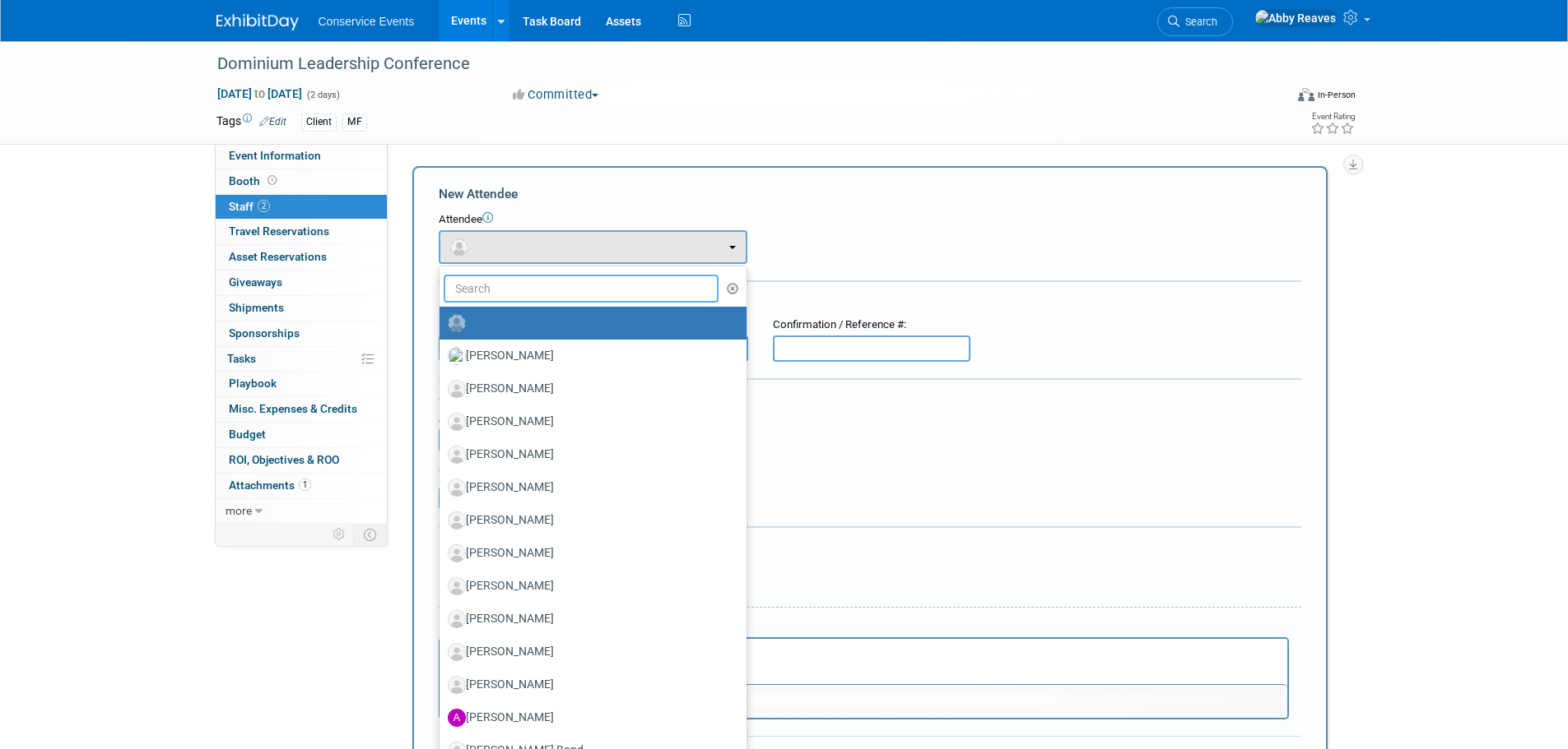
click at [514, 297] on input "text" at bounding box center [581, 288] width 275 height 28
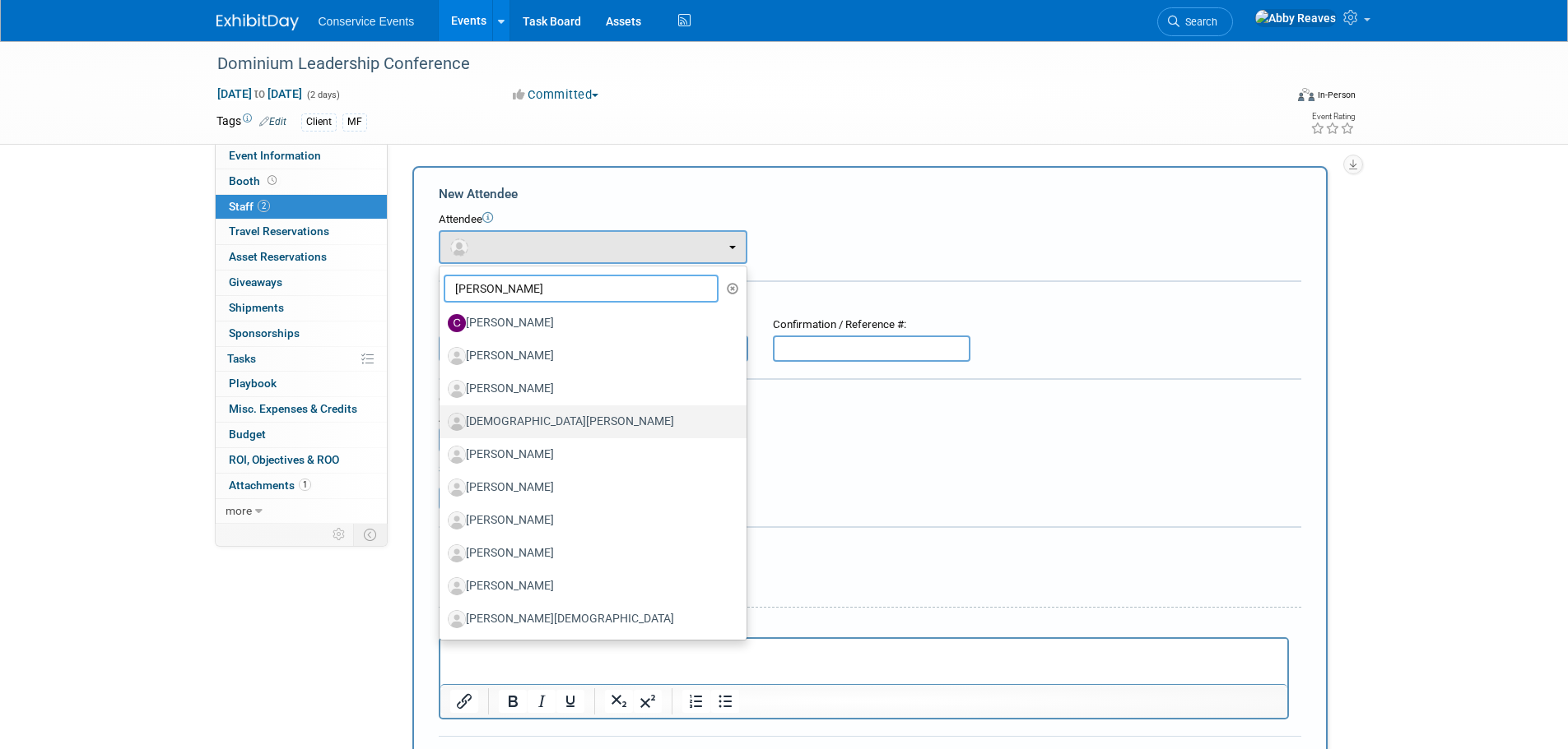
type input "chris"
click at [533, 418] on label "Christian Hoegh-Guldberg" at bounding box center [588, 422] width 282 height 26
click at [442, 418] on input "Christian Hoegh-Guldberg" at bounding box center [437, 420] width 11 height 11
select select "dd1201bd-fae5-4369-94c1-d64c53611002"
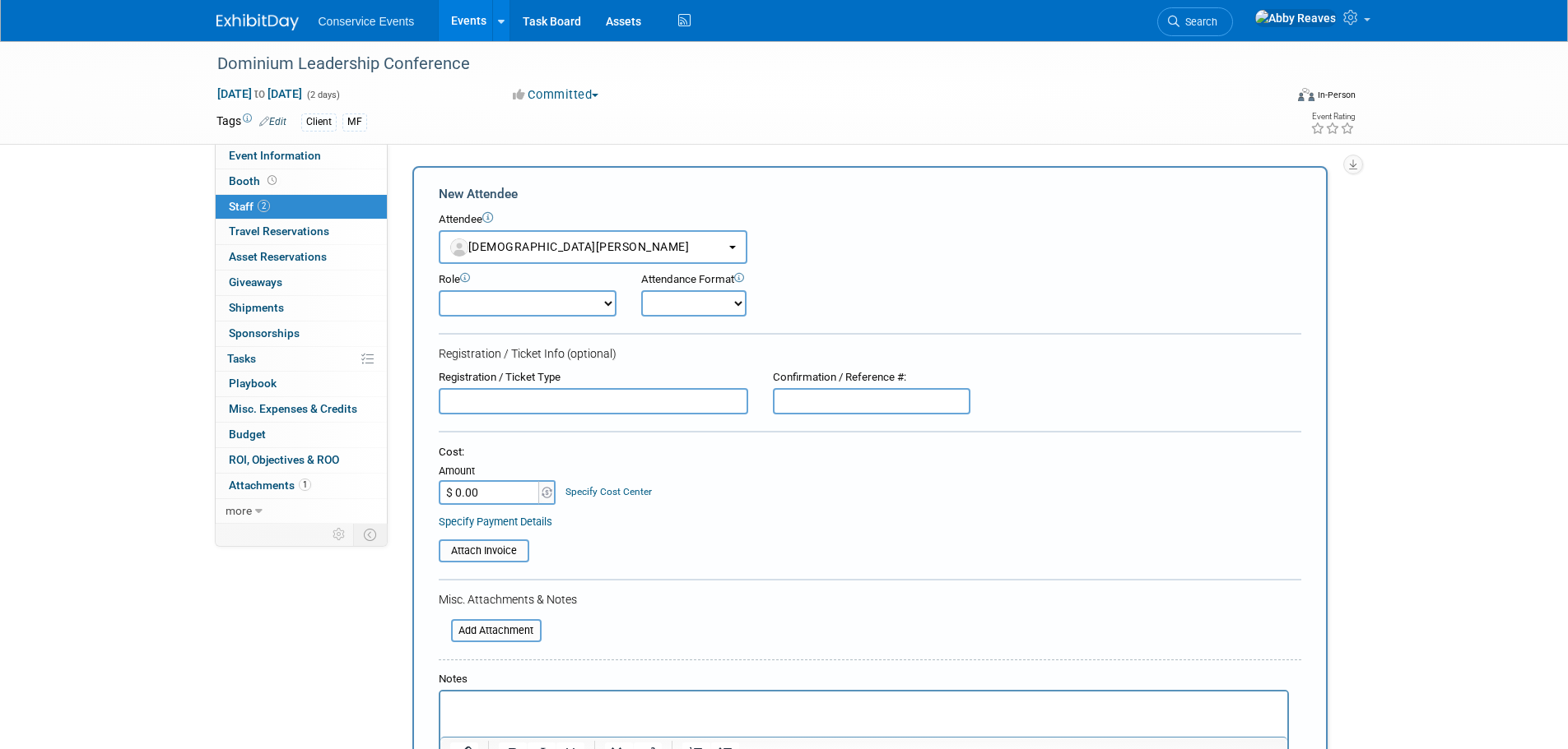
click at [511, 300] on select "Demonstrator Host Planner Presenter Sales Representative Set-up/Dismantle Crew …" at bounding box center [528, 303] width 178 height 26
select select "4"
click at [439, 291] on select "Demonstrator Host Planner Presenter Sales Representative Set-up/Dismantle Crew …" at bounding box center [528, 303] width 178 height 26
click at [668, 301] on select "Onsite Remote" at bounding box center [694, 303] width 106 height 26
select select "1"
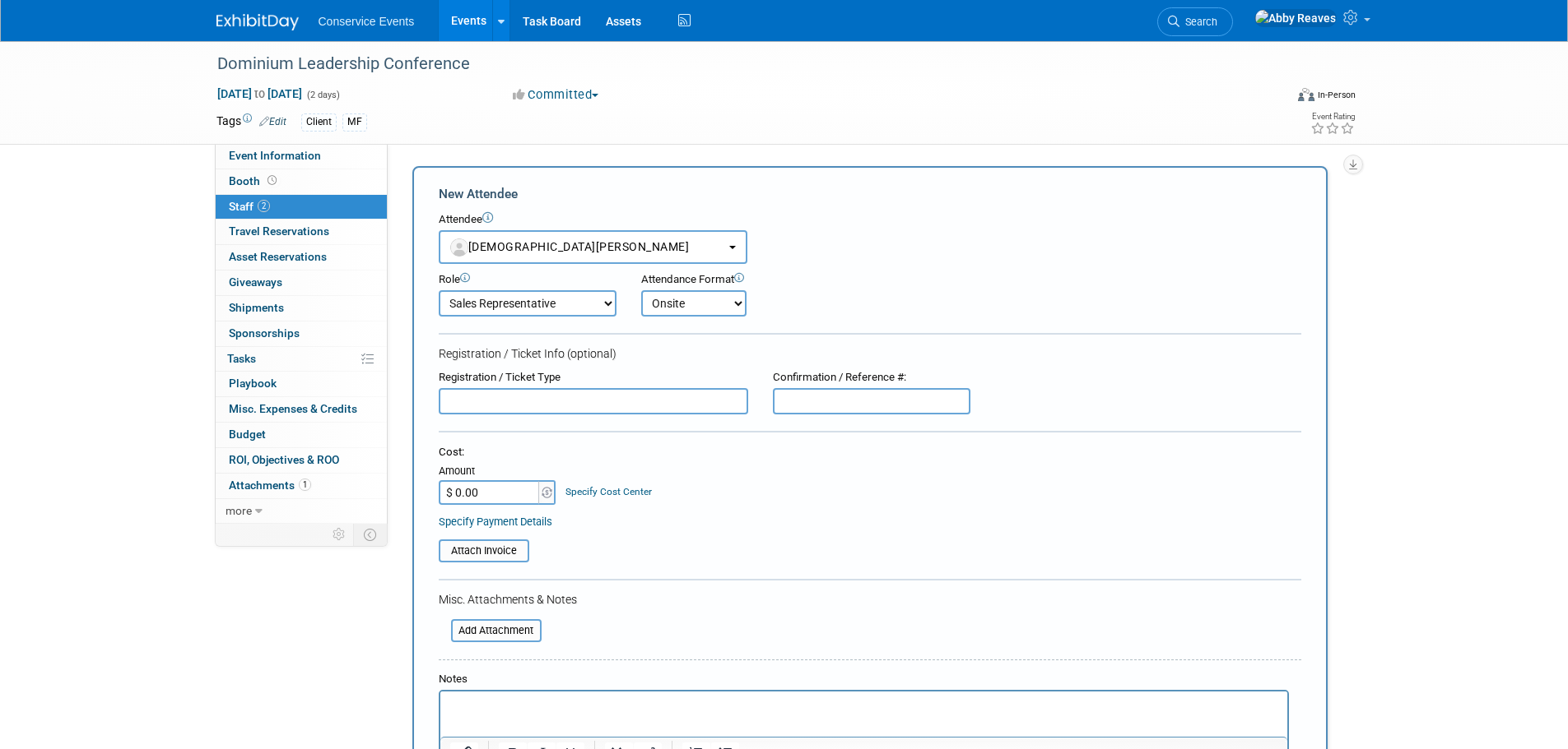
click at [641, 291] on select "Onsite Remote" at bounding box center [694, 303] width 106 height 26
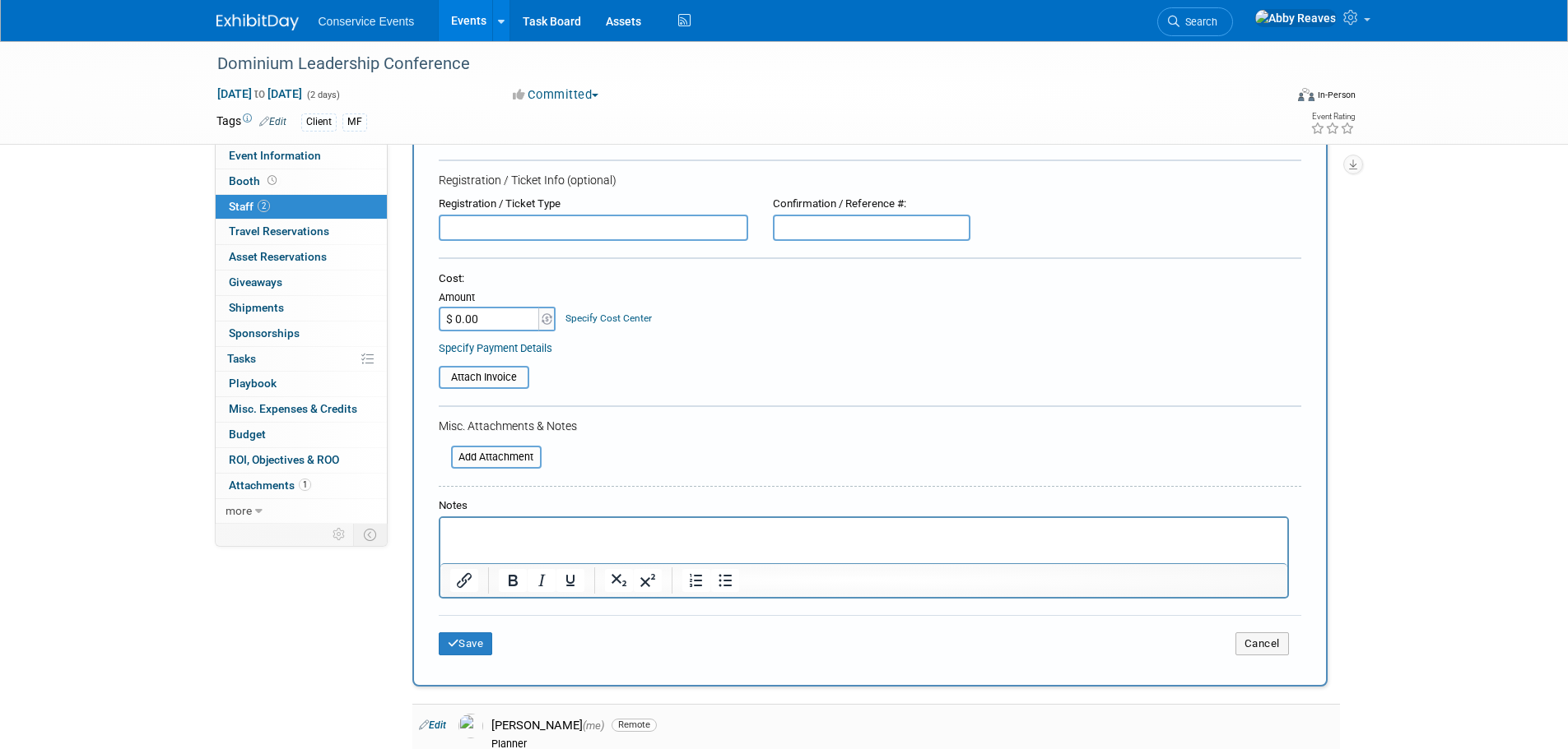
scroll to position [412, 0]
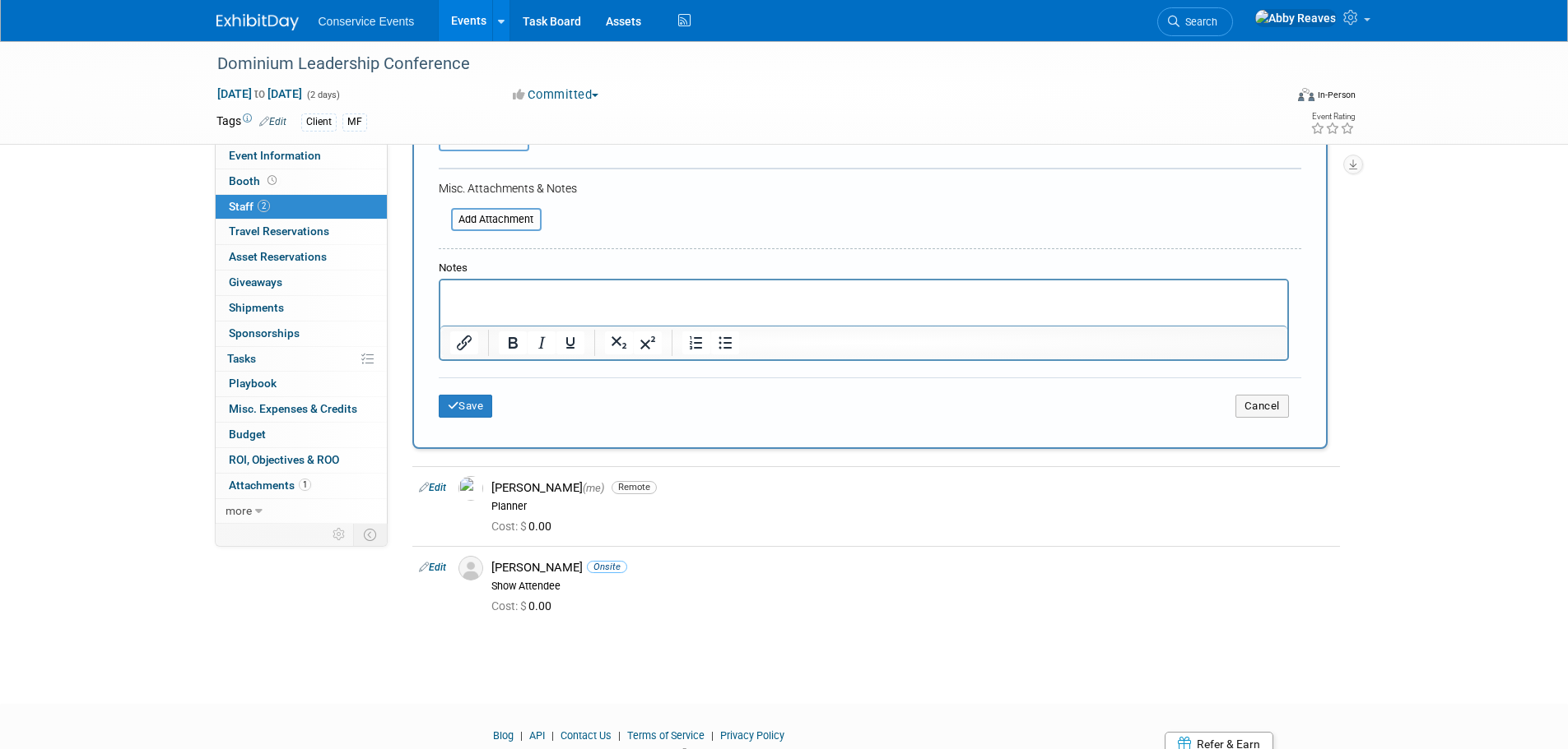
click at [471, 422] on div "Save Cancel" at bounding box center [871, 404] width 863 height 53
click at [471, 408] on button "Save" at bounding box center [466, 406] width 55 height 23
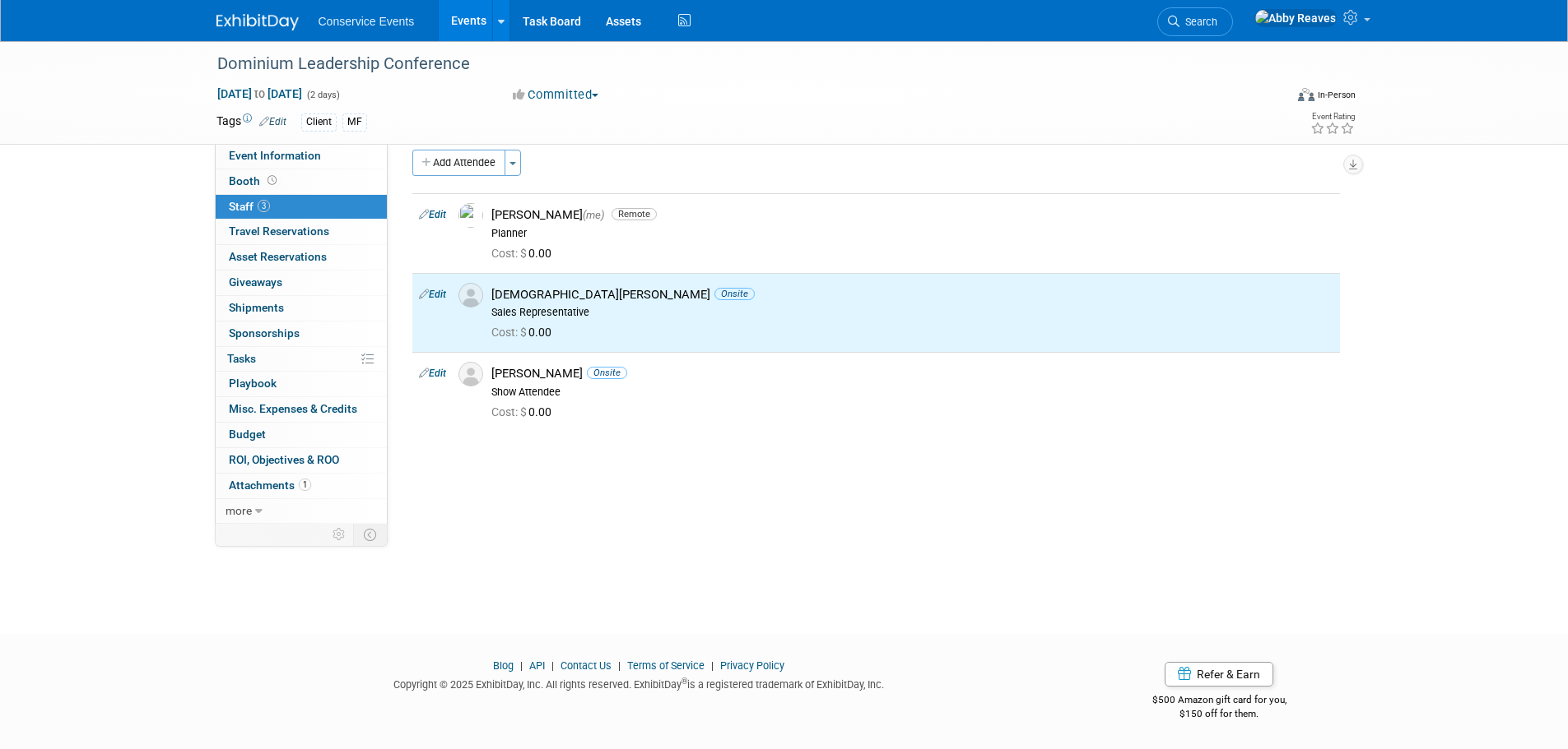
scroll to position [0, 0]
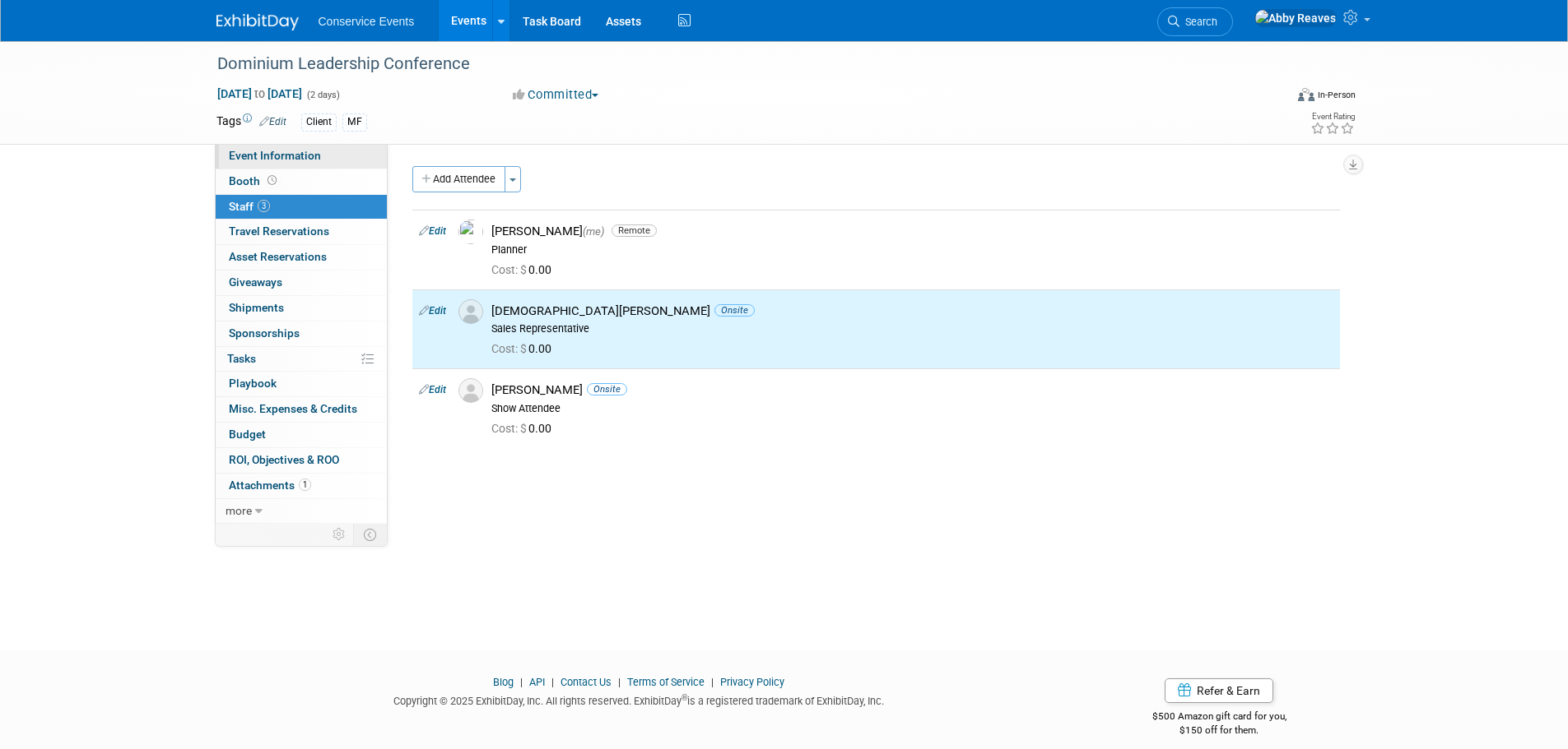
click at [346, 156] on link "Event Information" at bounding box center [301, 156] width 171 height 25
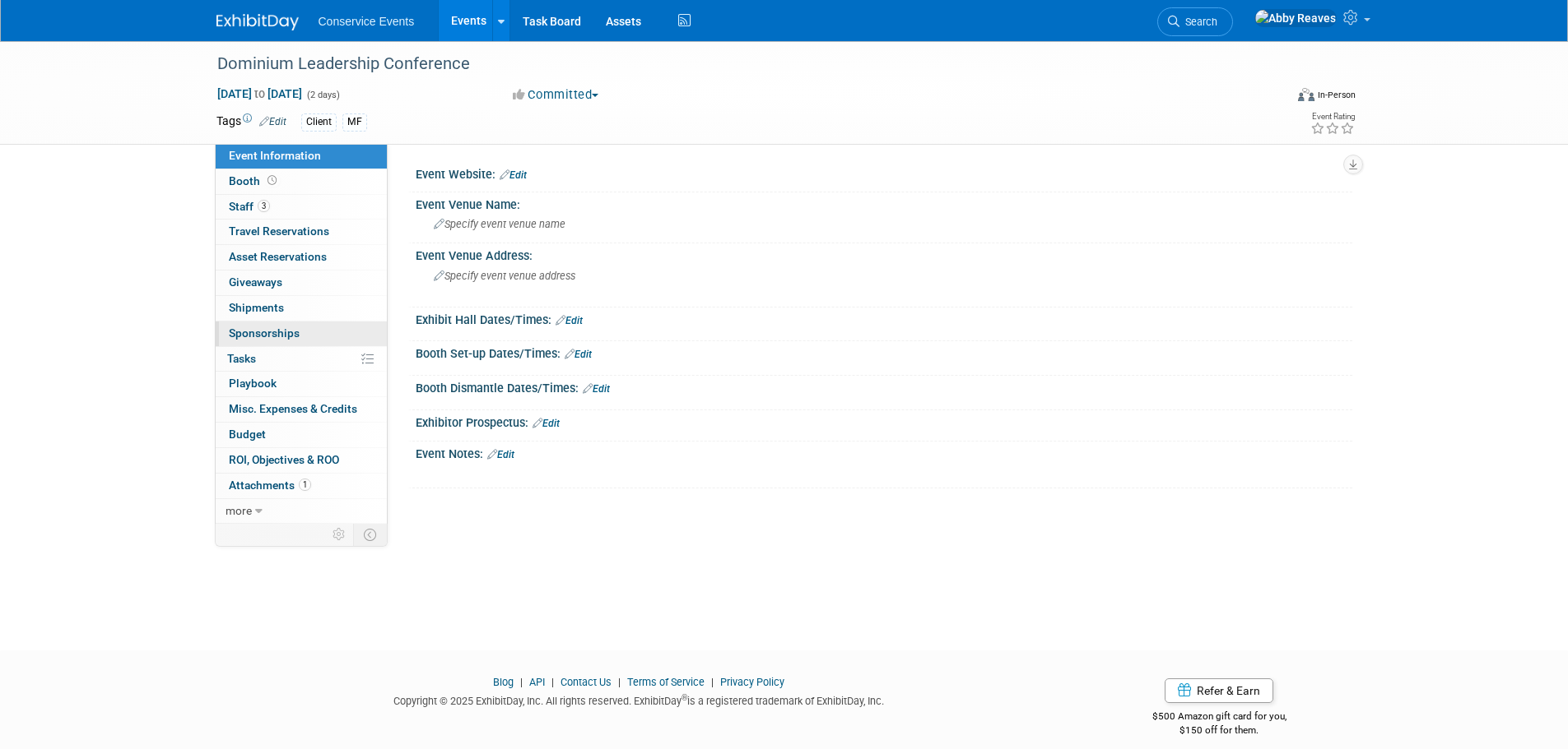
click at [287, 331] on span "Sponsorships 0" at bounding box center [263, 332] width 71 height 13
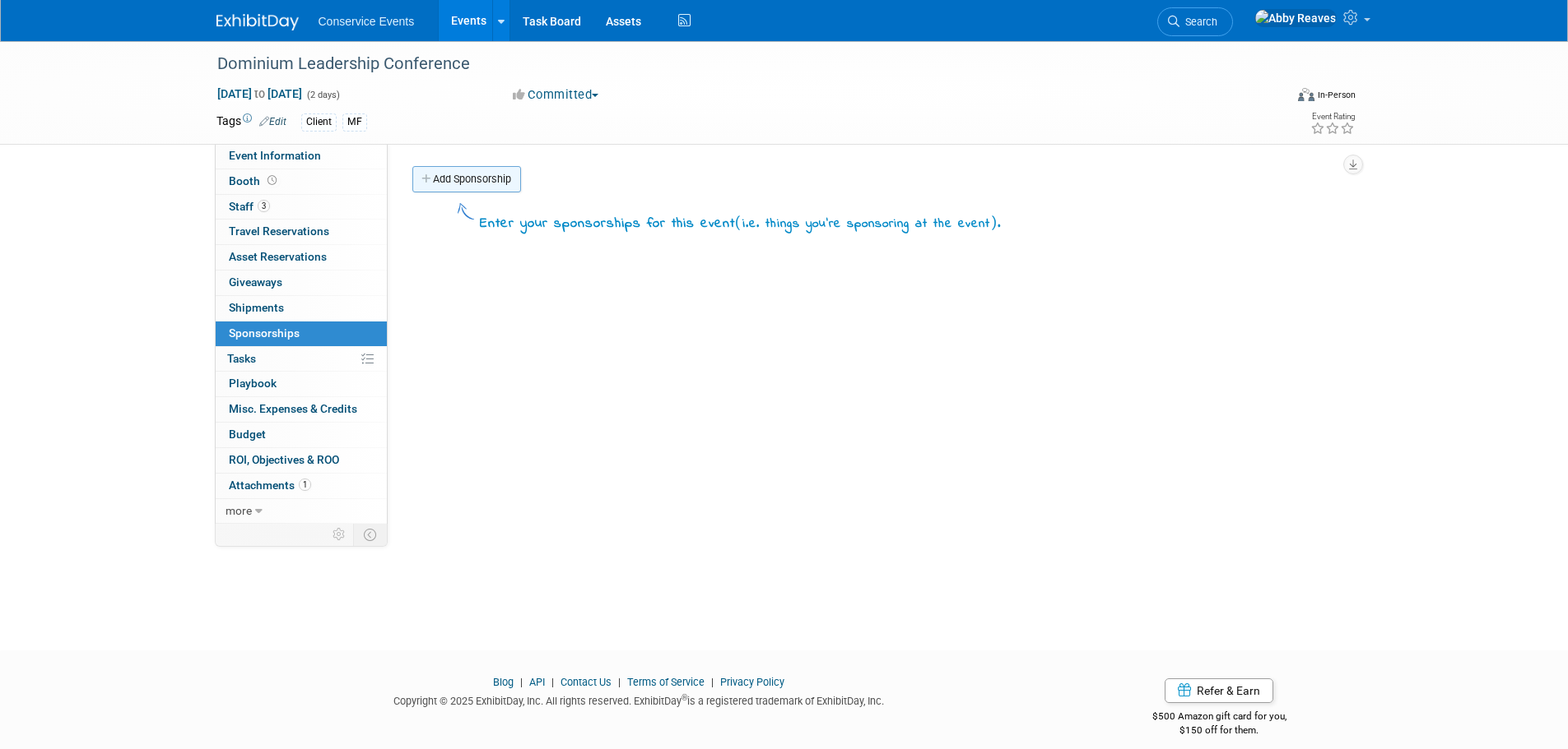
click at [442, 185] on link "Add Sponsorship" at bounding box center [466, 179] width 108 height 26
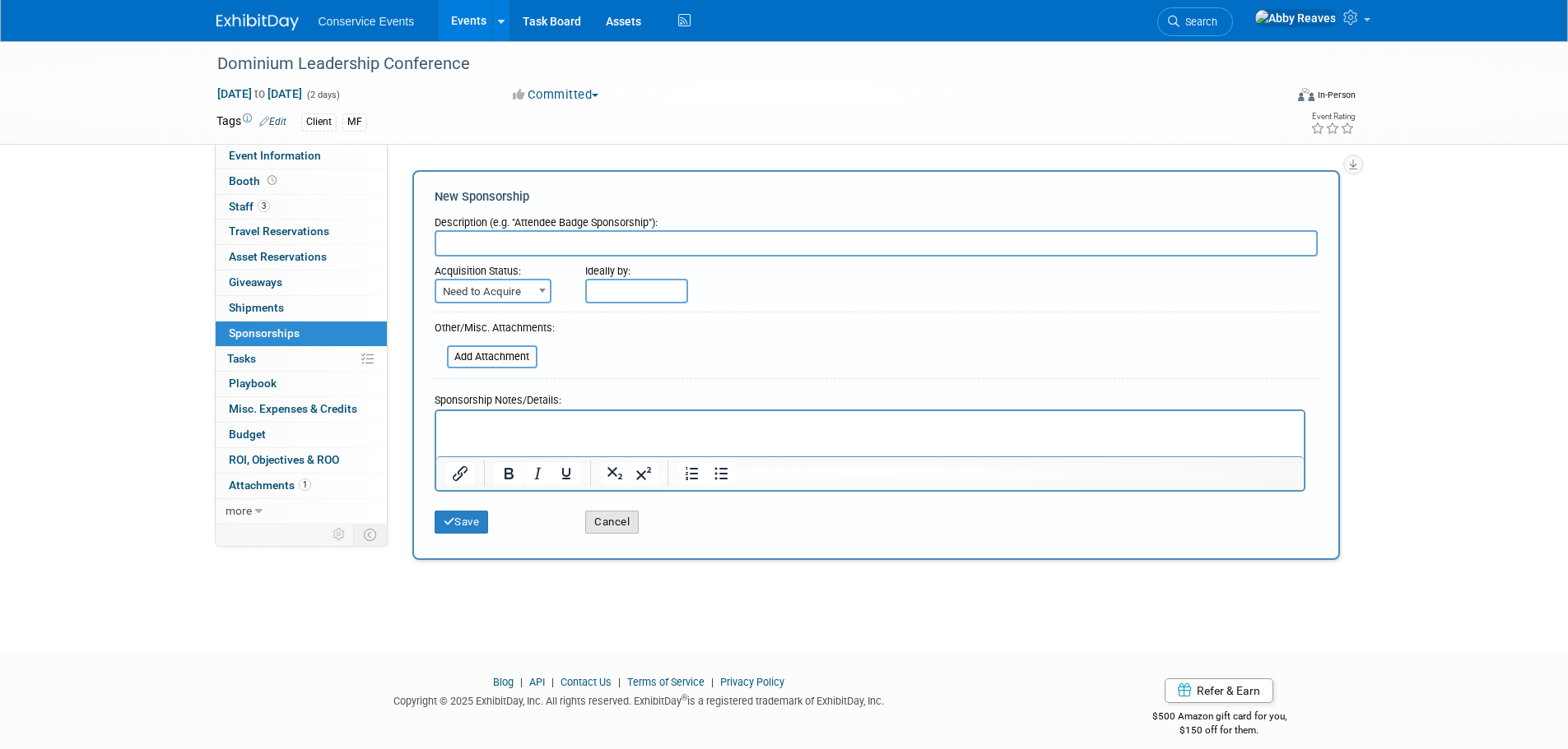
click at [619, 521] on button "Cancel" at bounding box center [611, 521] width 54 height 23
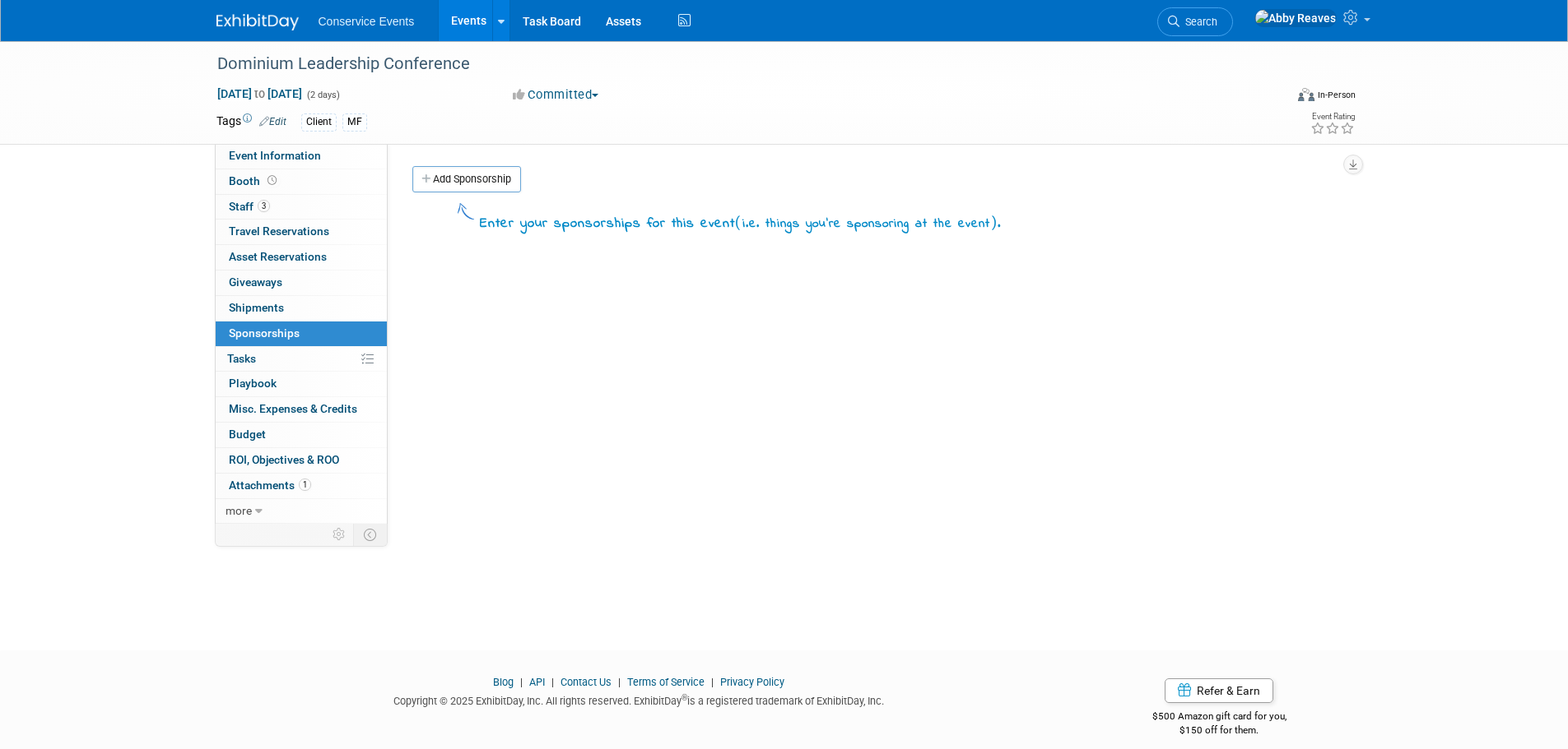
click at [443, 176] on link "Add Sponsorship" at bounding box center [466, 179] width 108 height 26
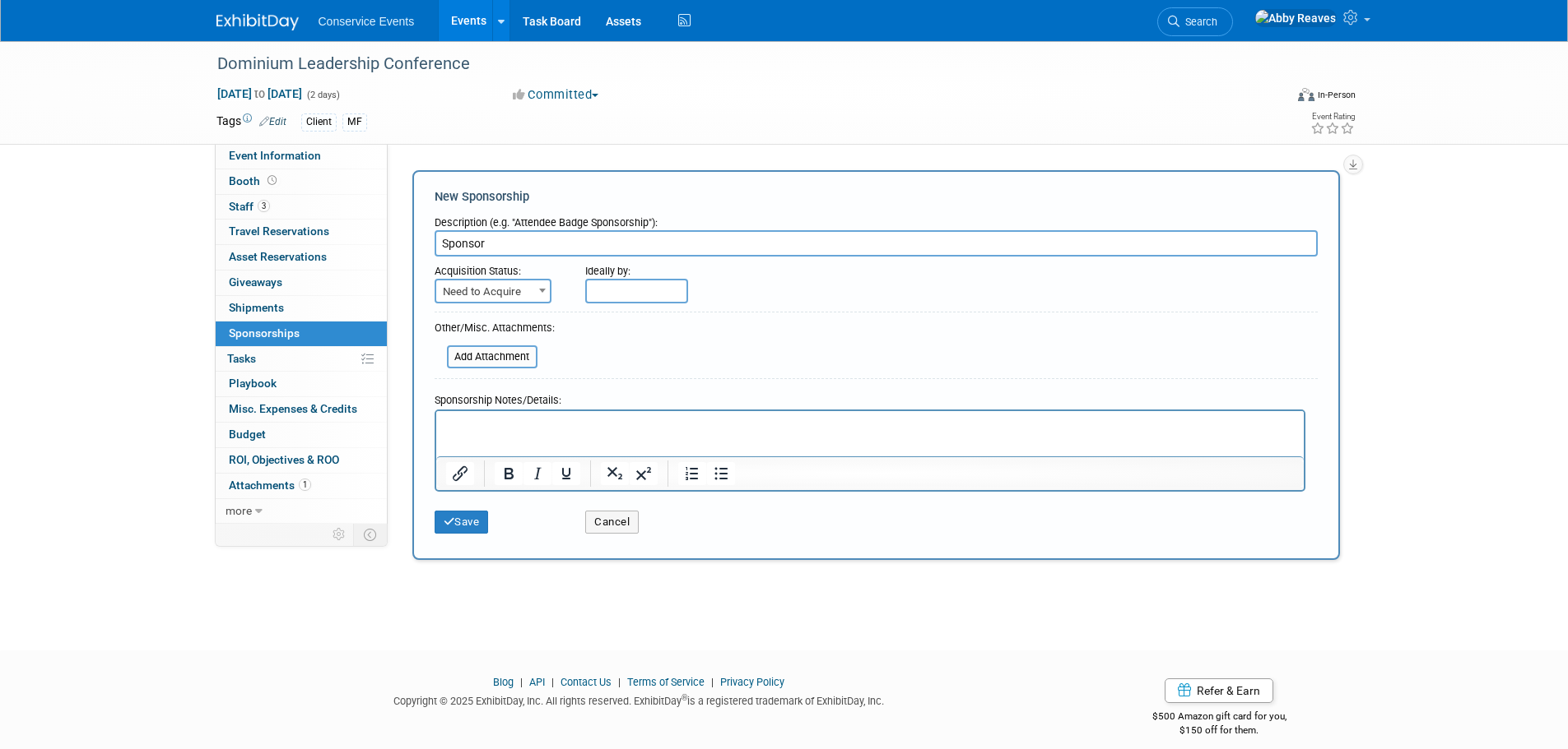
type input "Sponsor"
click at [521, 297] on span "Need to Acquire" at bounding box center [493, 291] width 113 height 23
select select "2"
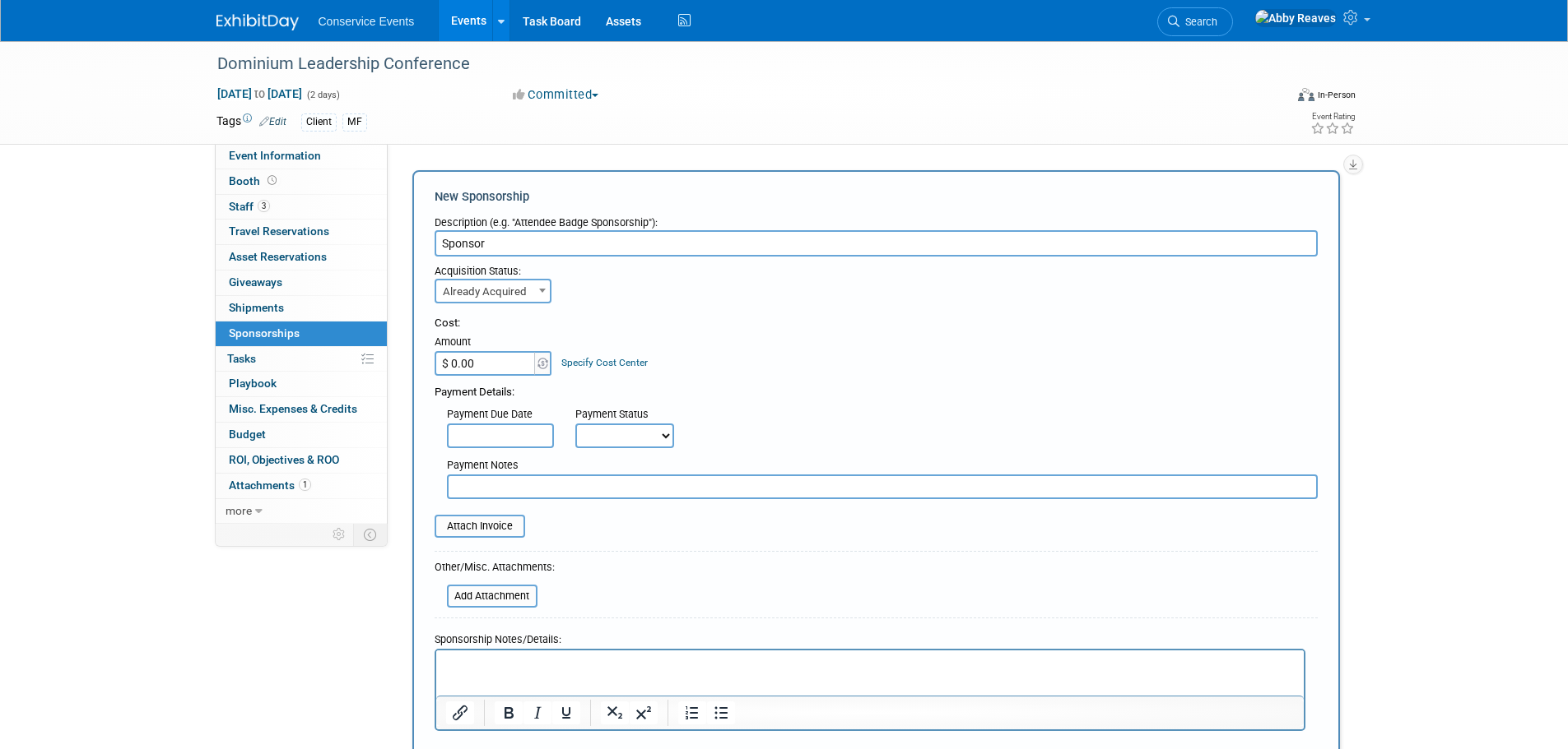
click at [511, 365] on input "$ 0.00" at bounding box center [486, 363] width 103 height 25
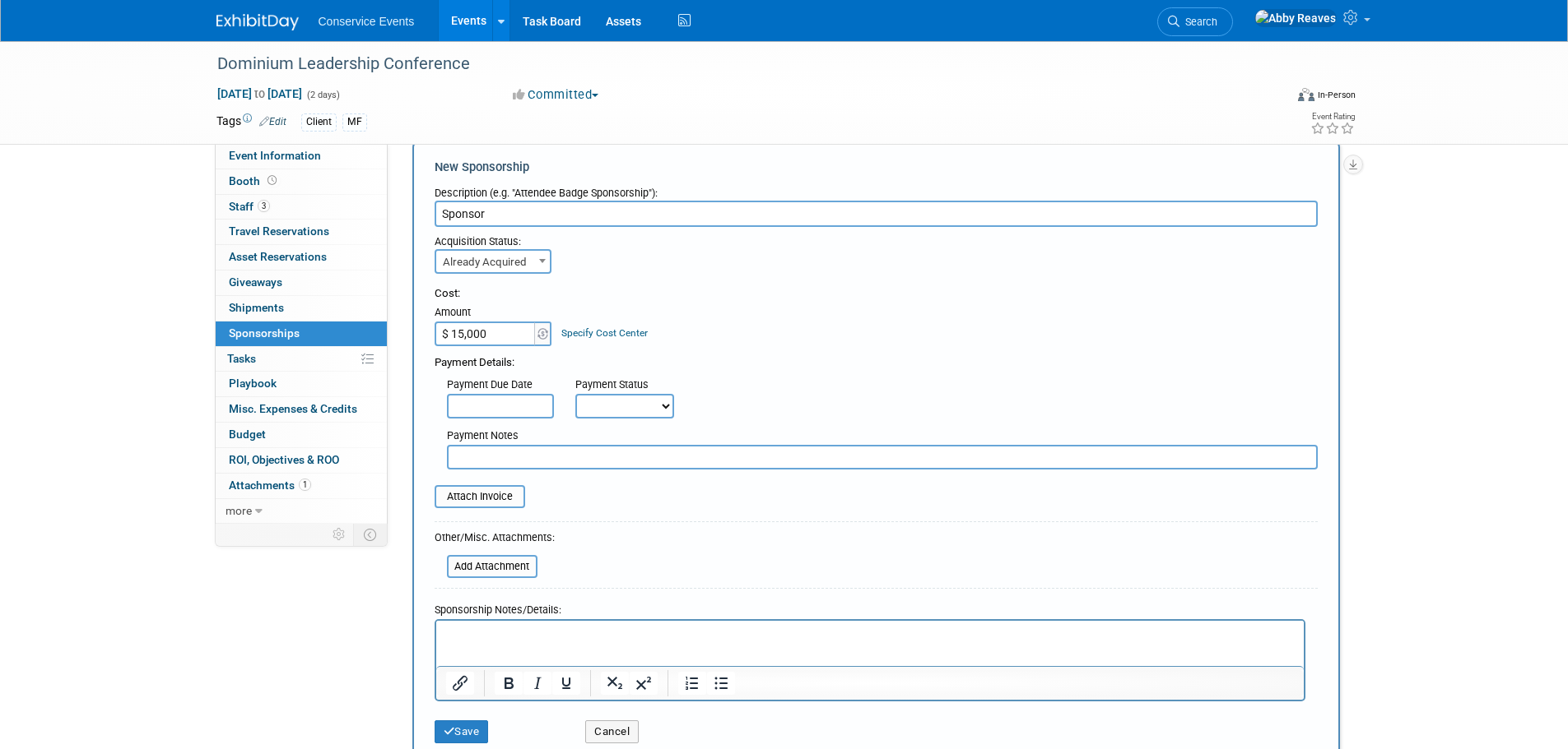
scroll to position [83, 0]
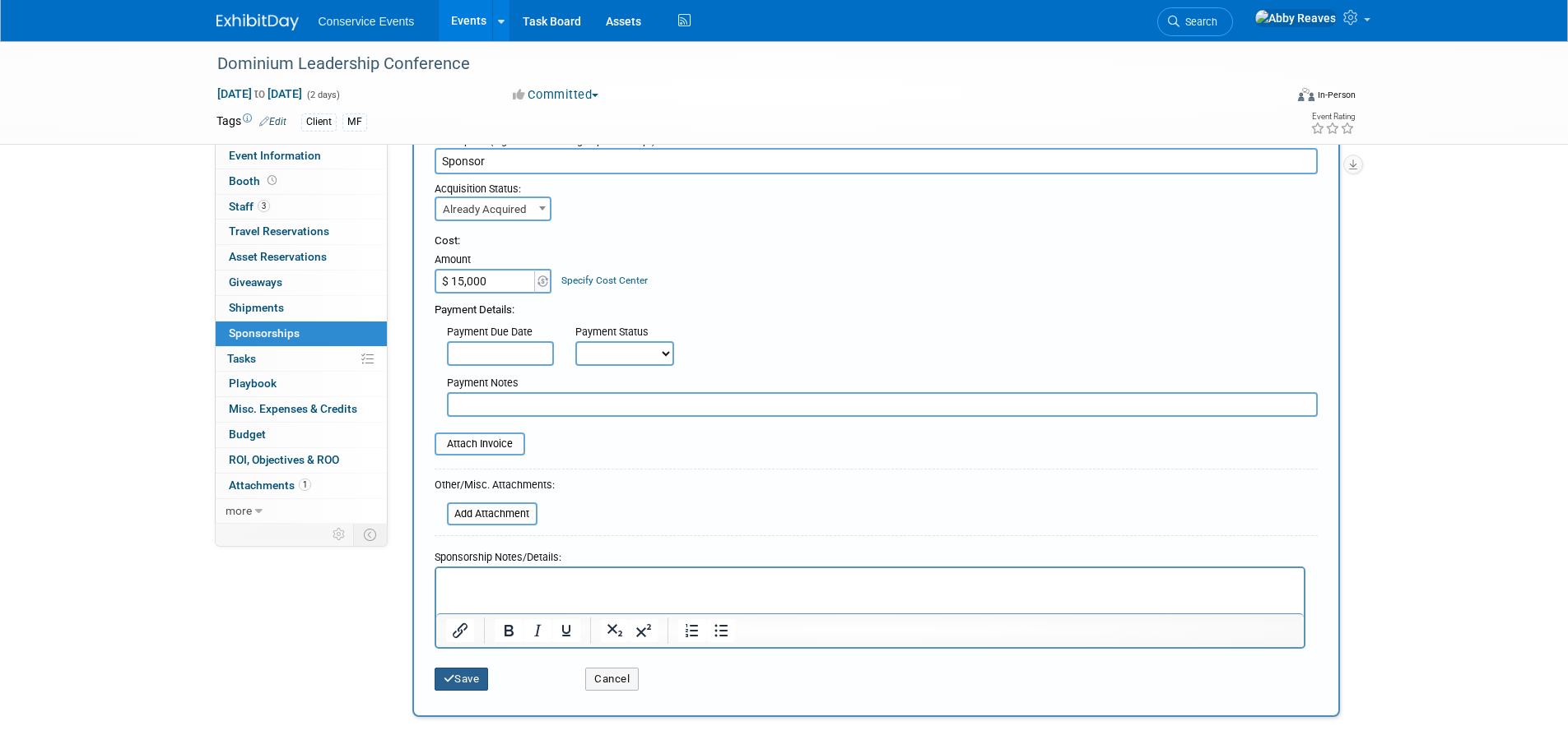
type input "$ 15,000.00"
click at [466, 685] on button "Save" at bounding box center [462, 679] width 55 height 23
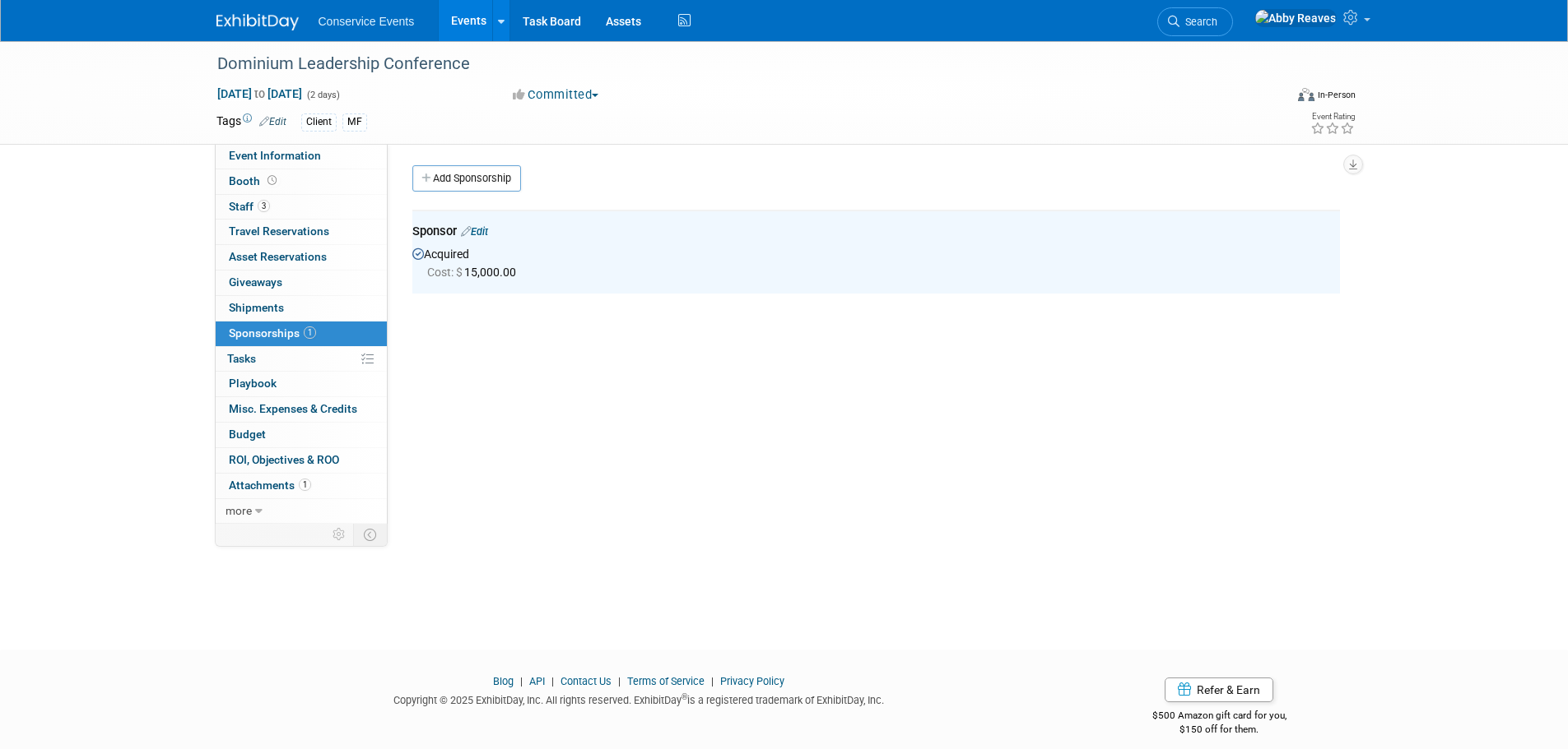
scroll to position [0, 0]
click at [370, 154] on link "Event Information" at bounding box center [301, 156] width 171 height 25
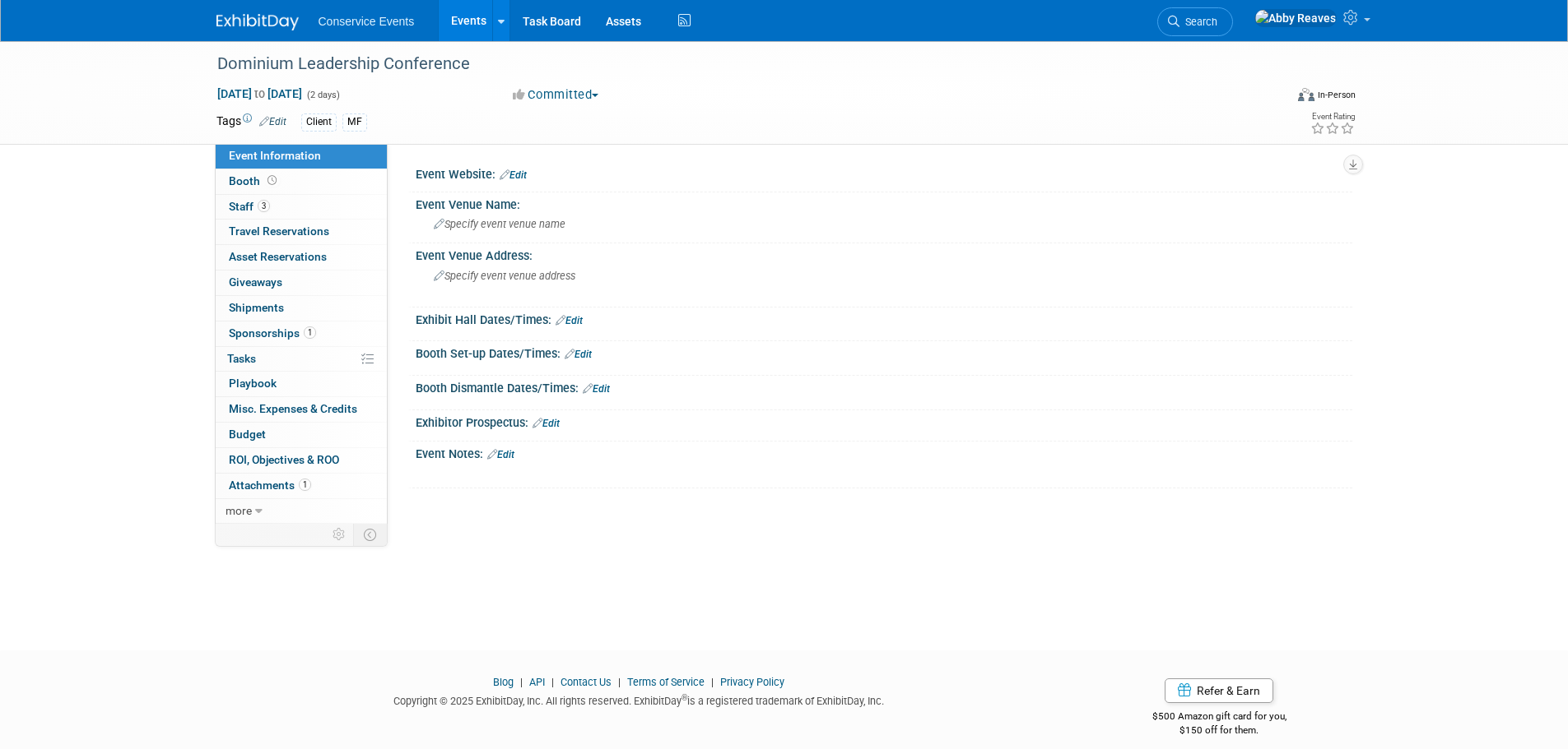
click at [444, 12] on link "Events" at bounding box center [469, 20] width 60 height 41
